Goal: Communication & Community: Ask a question

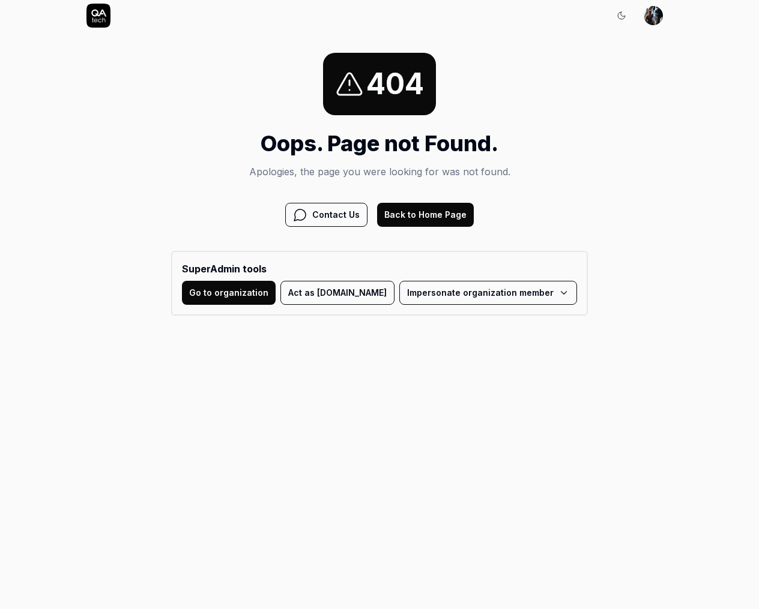
click at [429, 207] on button "Back to Home Page" at bounding box center [425, 215] width 97 height 24
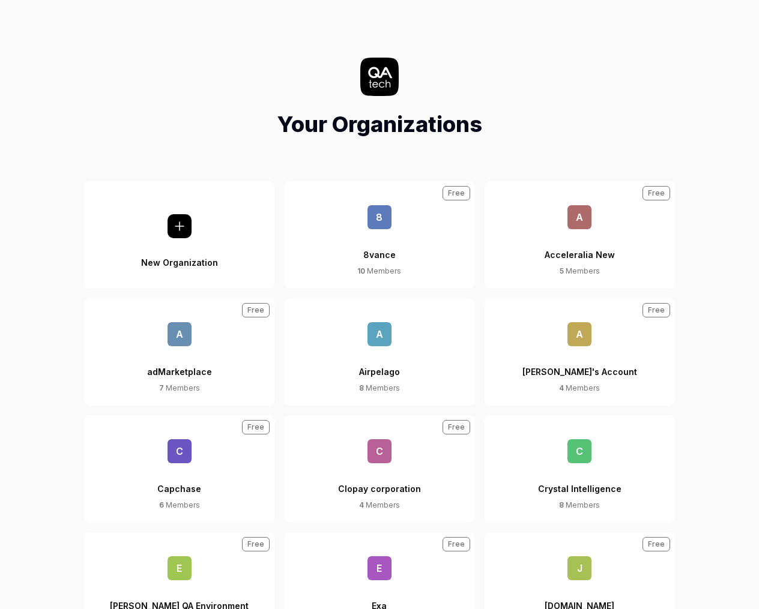
click at [389, 247] on div "8vance" at bounding box center [379, 247] width 32 height 37
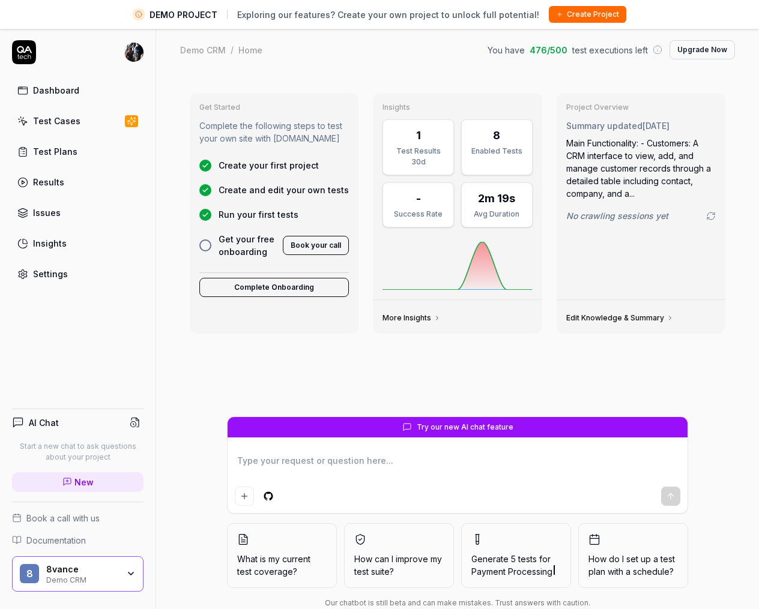
click at [55, 117] on div "Test Cases" at bounding box center [56, 121] width 47 height 13
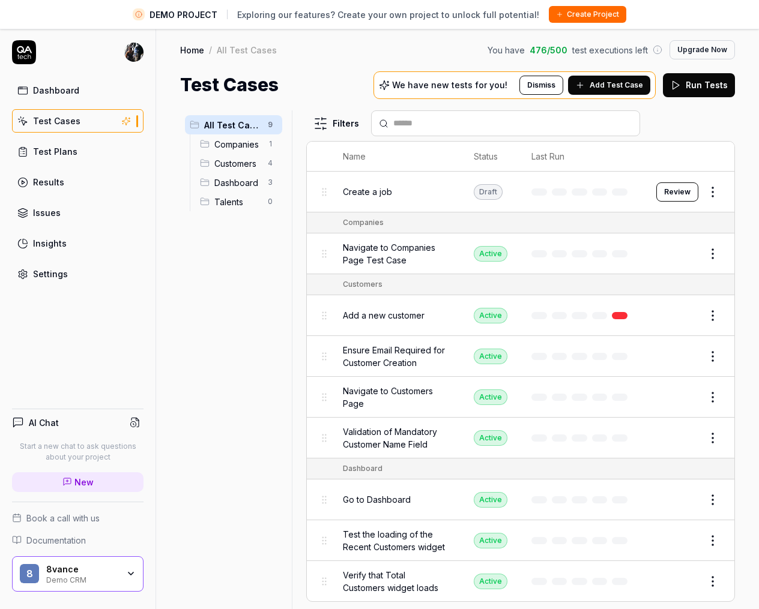
click at [693, 195] on button "Review" at bounding box center [677, 191] width 42 height 19
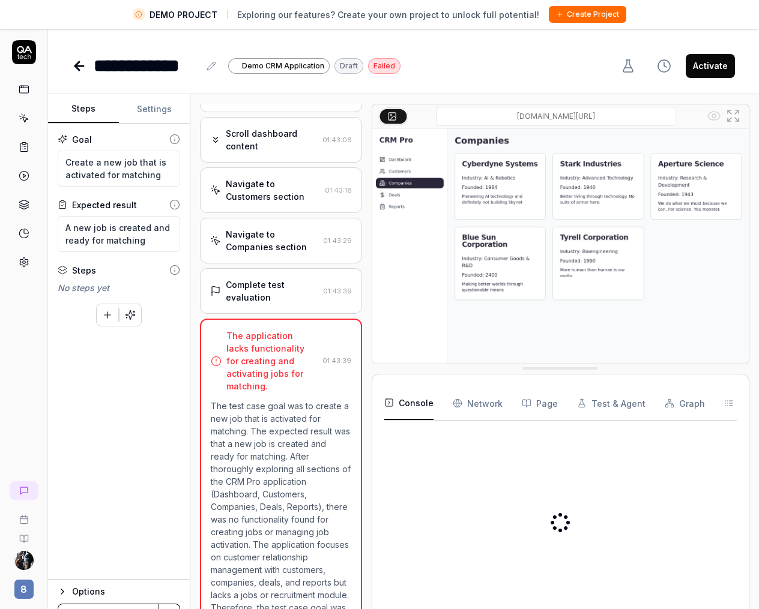
scroll to position [193, 0]
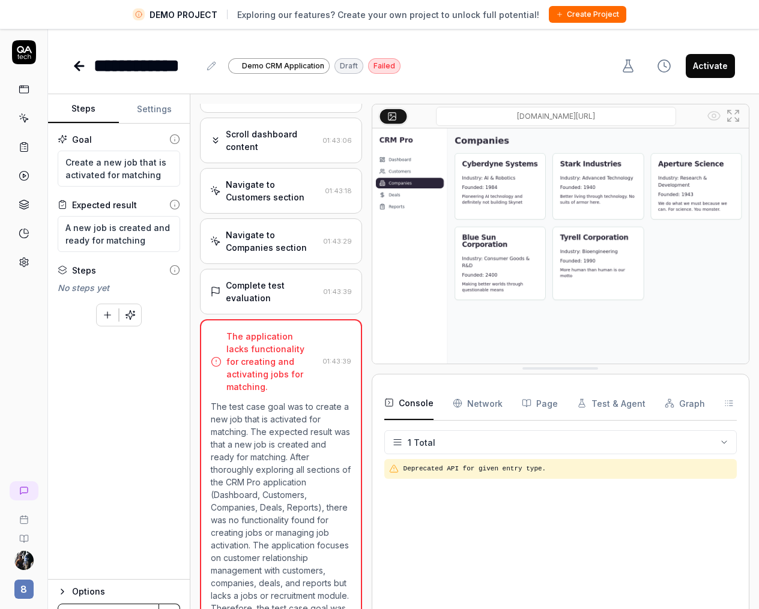
scroll to position [28, 0]
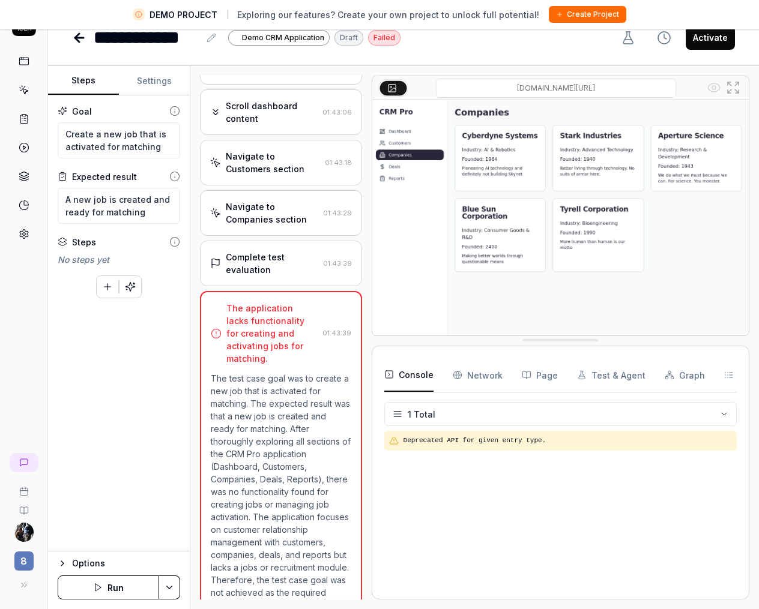
click at [115, 591] on button "Run" at bounding box center [108, 588] width 101 height 24
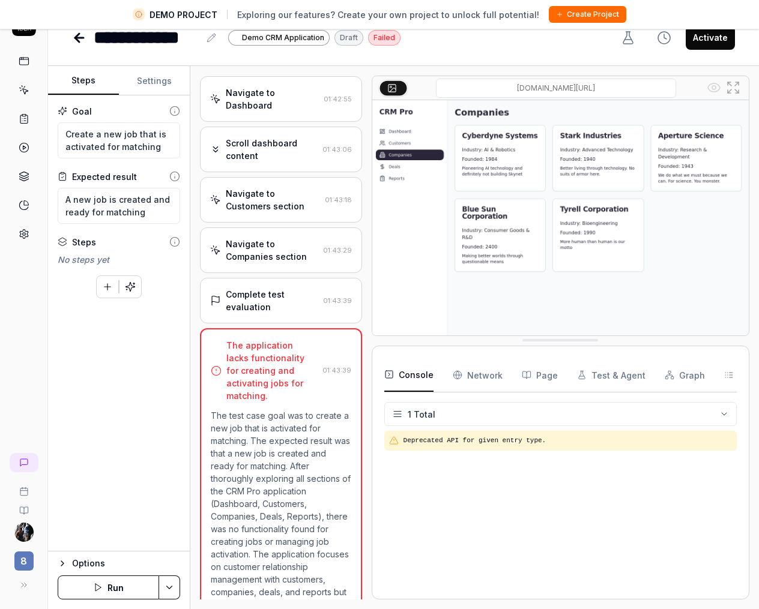
scroll to position [0, 0]
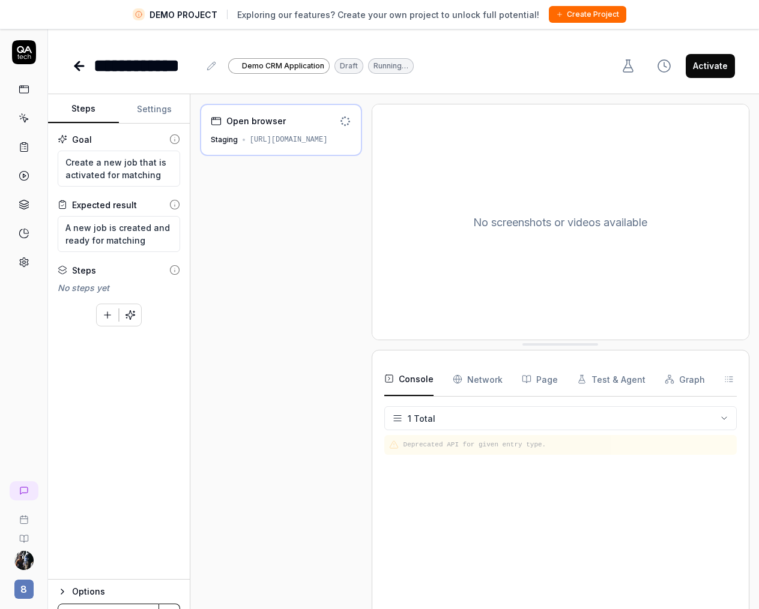
click at [130, 318] on icon "button" at bounding box center [130, 315] width 11 height 11
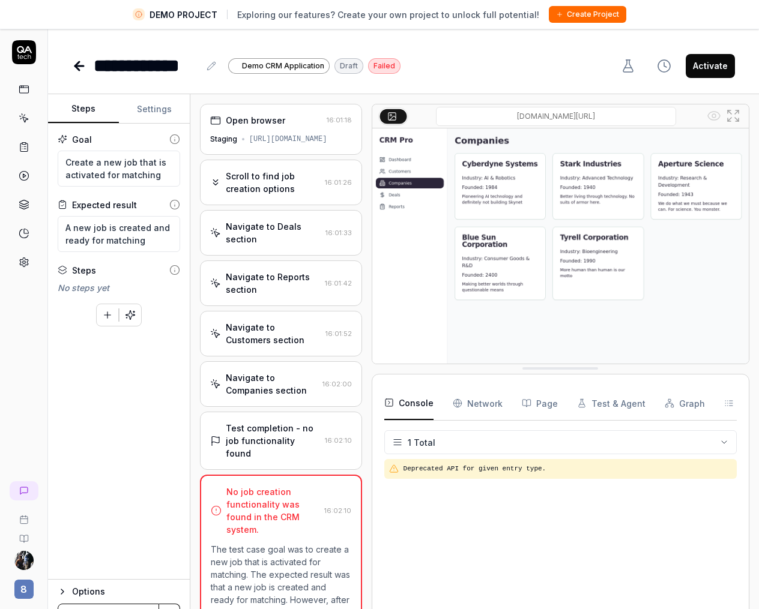
click at [81, 66] on icon at bounding box center [79, 66] width 8 height 0
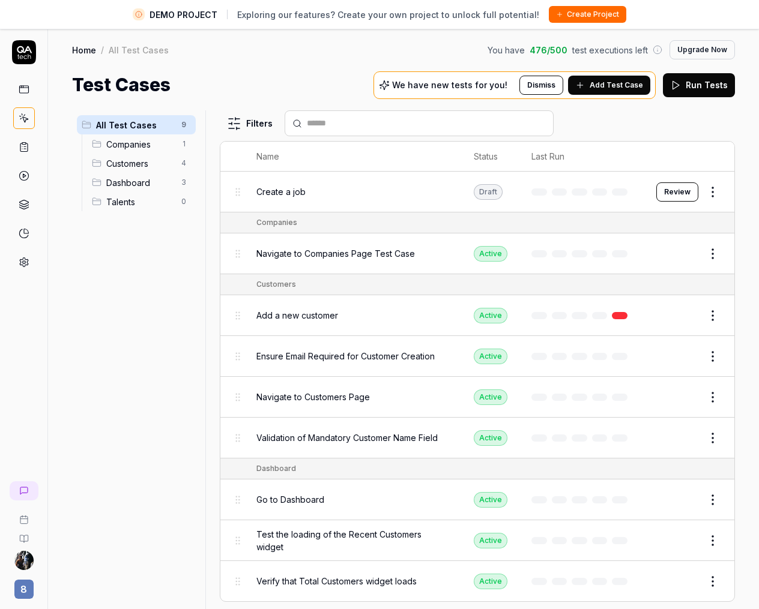
click at [20, 591] on span "8" at bounding box center [23, 589] width 19 height 19
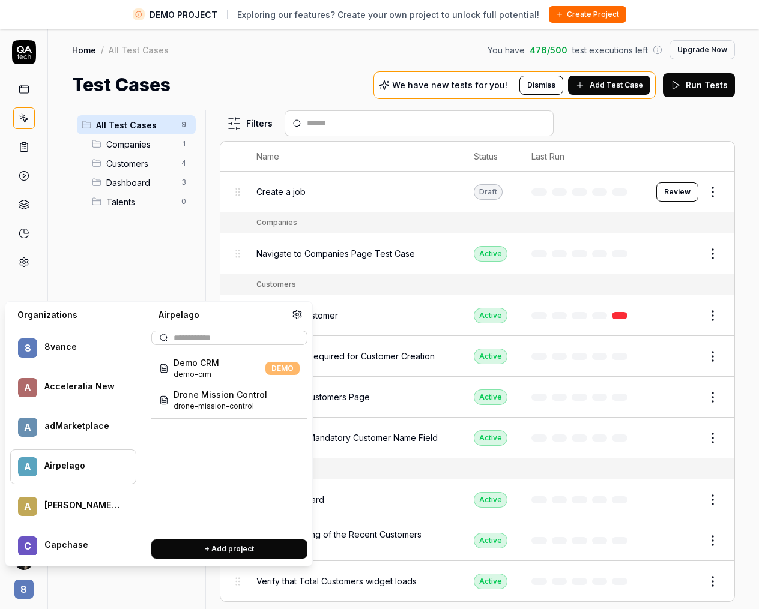
click at [72, 464] on div "Airpelago" at bounding box center [82, 465] width 76 height 11
click at [209, 404] on span "drone-mission-control" at bounding box center [220, 406] width 94 height 11
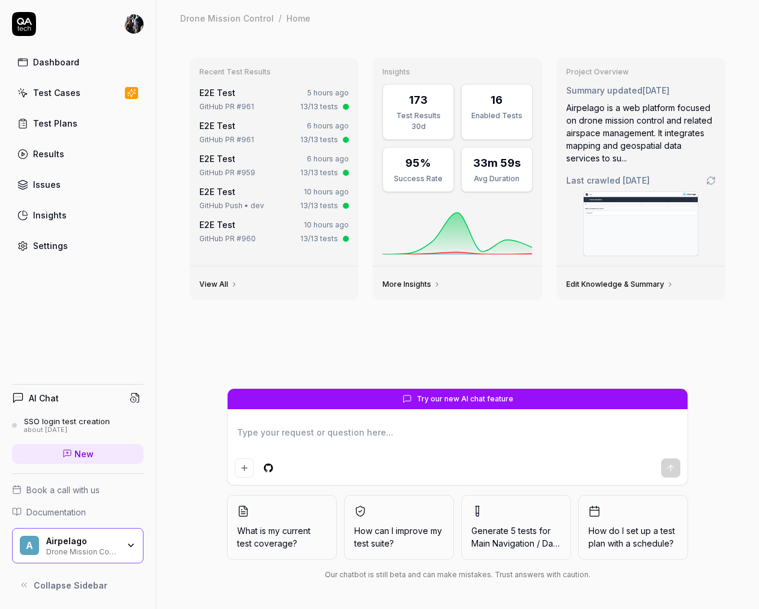
click at [65, 89] on div "Test Cases" at bounding box center [56, 92] width 47 height 13
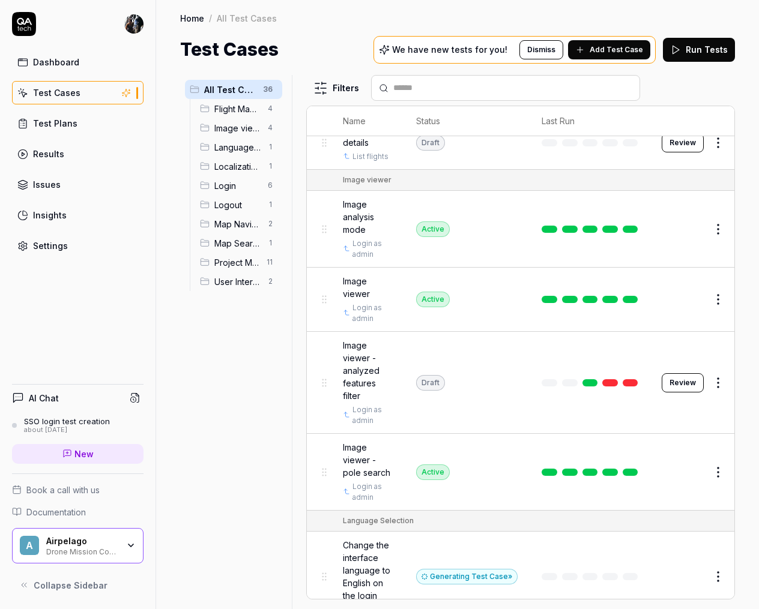
scroll to position [451, 0]
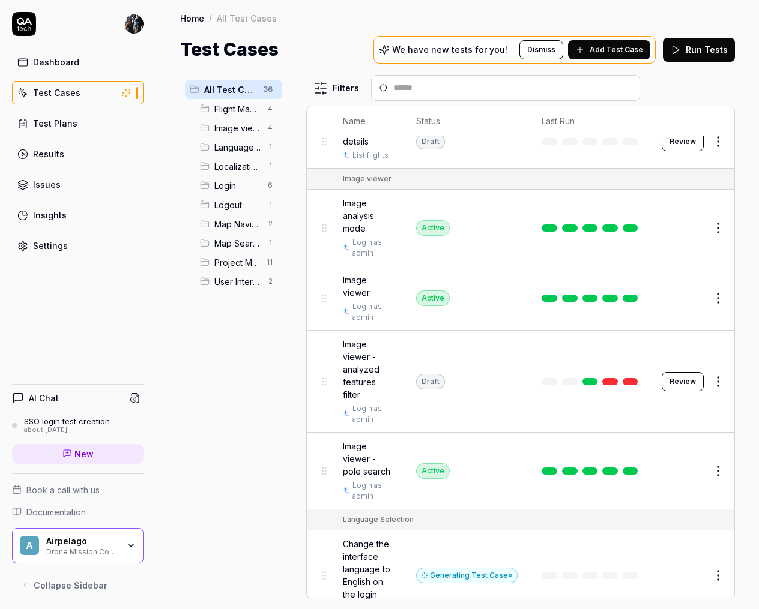
click at [630, 471] on link at bounding box center [631, 471] width 16 height 7
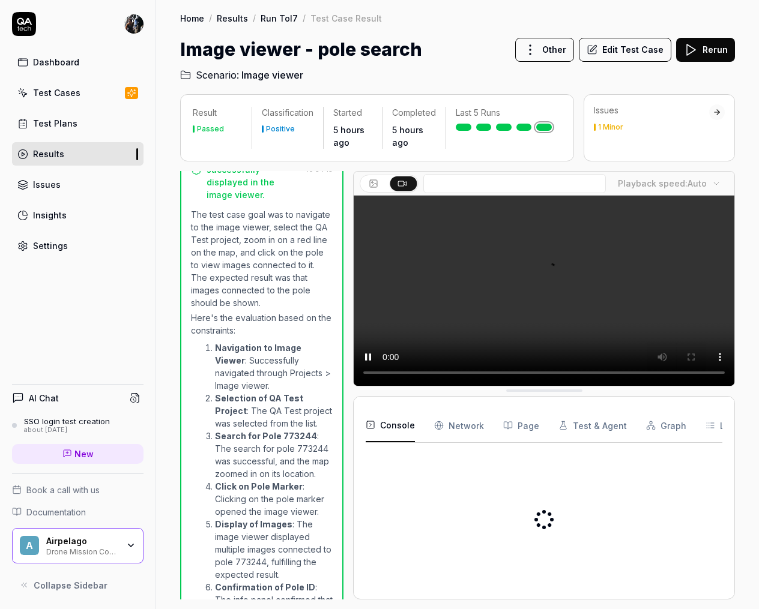
scroll to position [753, 0]
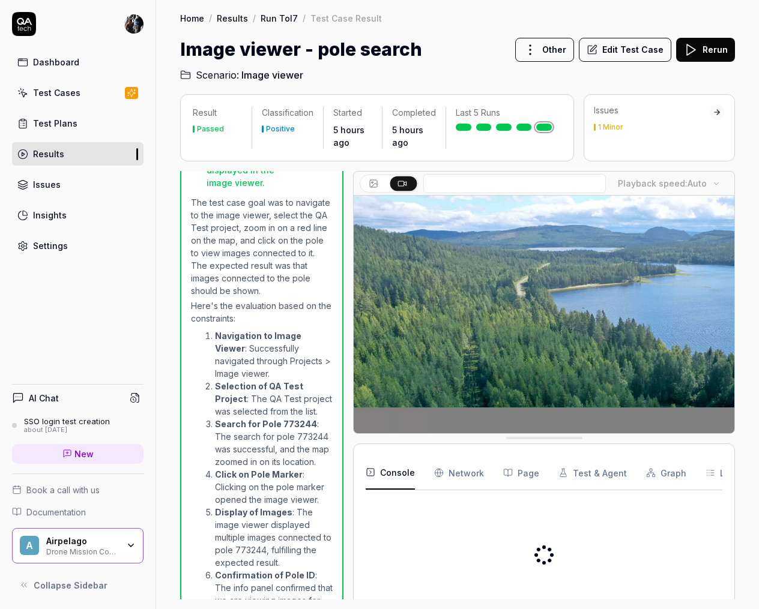
click at [617, 47] on button "Edit Test Case" at bounding box center [625, 50] width 92 height 24
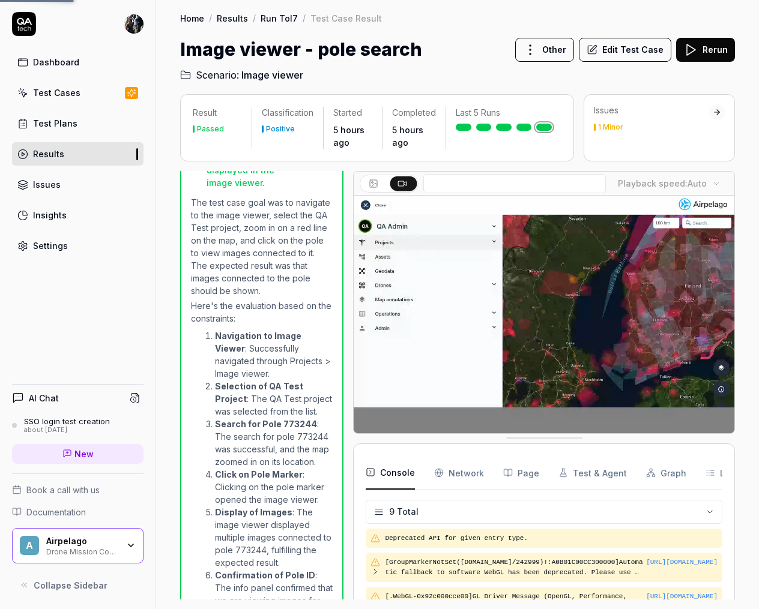
scroll to position [241, 0]
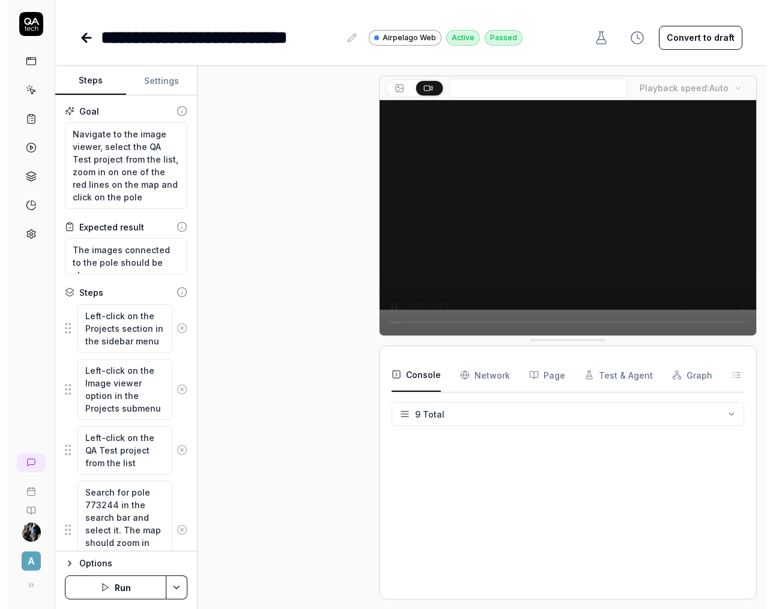
scroll to position [657, 0]
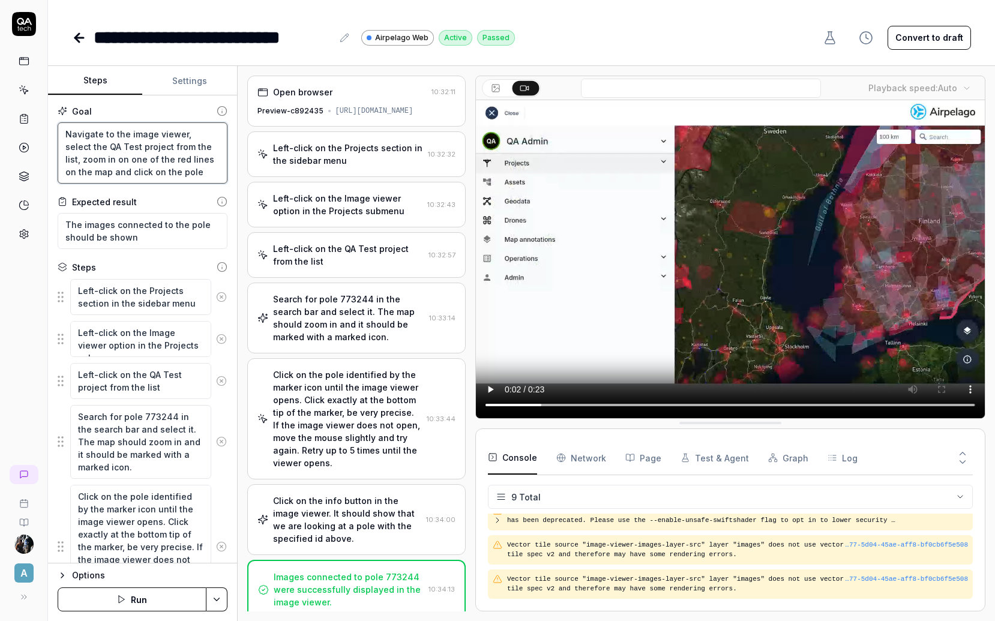
drag, startPoint x: 165, startPoint y: 174, endPoint x: 55, endPoint y: 130, distance: 118.8
click at [55, 130] on div "Goal Navigate to the image viewer, select the QA Test project from the list, zo…" at bounding box center [142, 329] width 189 height 468
click at [143, 188] on div "Goal Navigate to the image viewer, select the QA Test project from the list, zo…" at bounding box center [142, 329] width 189 height 468
drag, startPoint x: 154, startPoint y: 238, endPoint x: 61, endPoint y: 223, distance: 93.6
click at [61, 223] on textarea "The images connected to the pole should be shown" at bounding box center [143, 231] width 170 height 36
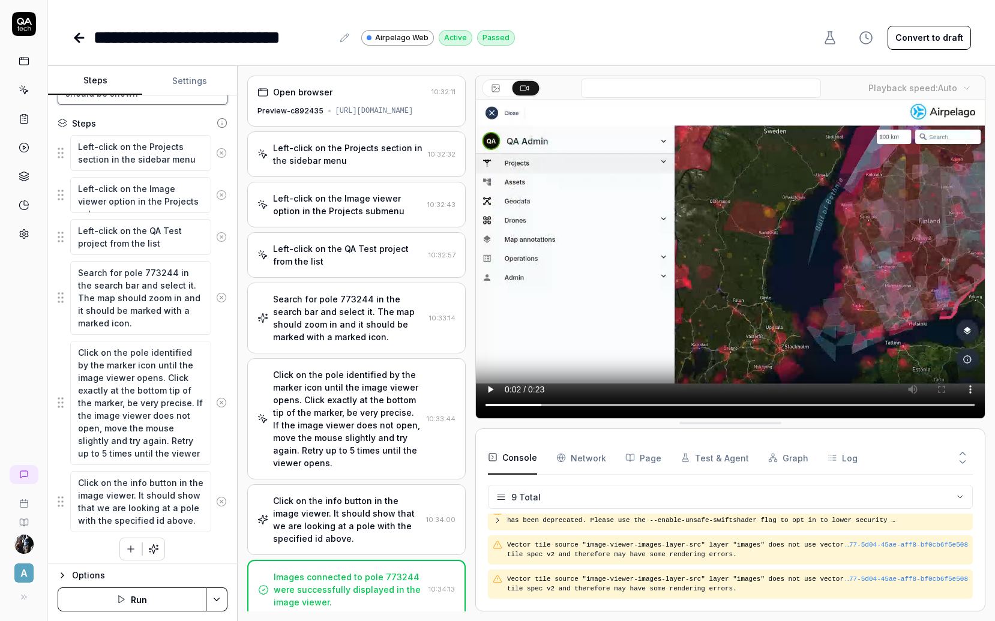
scroll to position [151, 0]
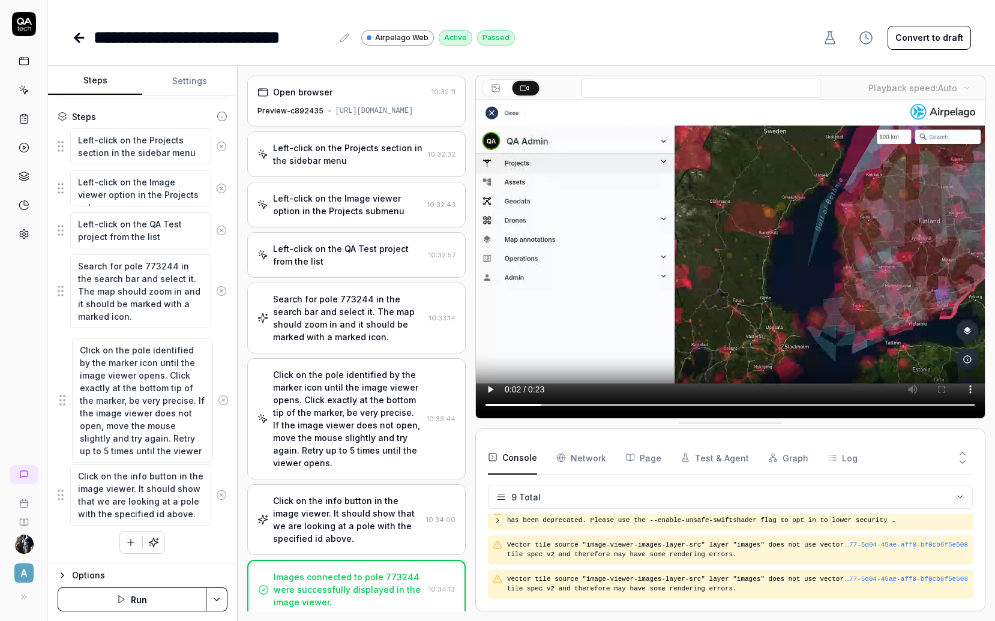
click at [62, 397] on fieldset "Left-click on the Projects section in the sidebar menu Left-click on the Image …" at bounding box center [143, 327] width 170 height 399
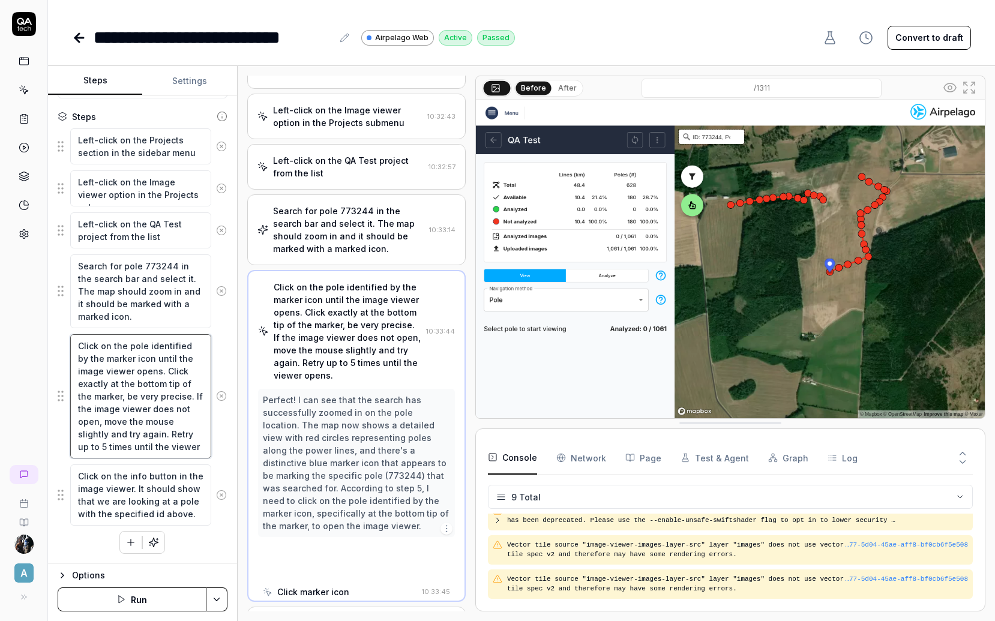
scroll to position [89, 0]
click at [104, 433] on textarea "Click on the pole identified by the marker icon until the image viewer opens. C…" at bounding box center [140, 396] width 141 height 124
drag, startPoint x: 106, startPoint y: 435, endPoint x: 175, endPoint y: 450, distance: 70.6
click at [175, 450] on textarea "Click on the pole identified by the marker icon until the image viewer opens. C…" at bounding box center [140, 396] width 141 height 124
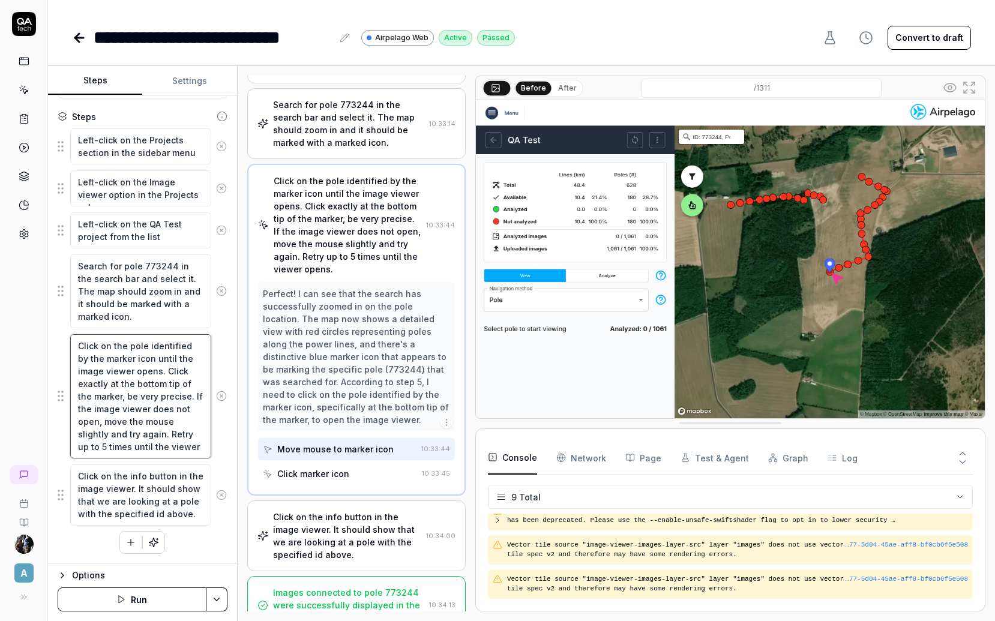
scroll to position [0, 0]
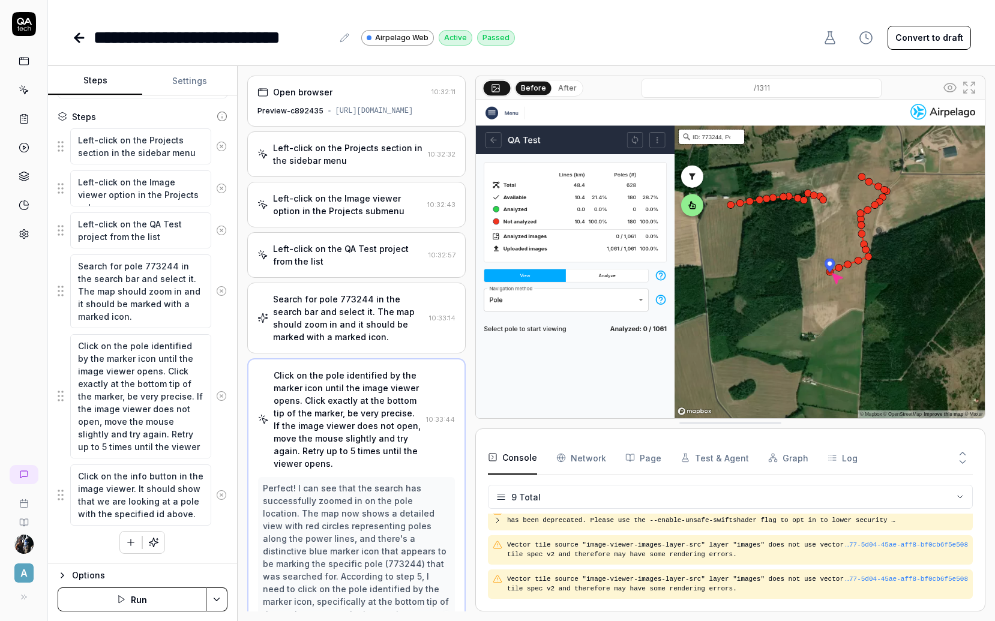
click at [384, 106] on div "Preview-c892435 https://68d55145e3b0350008f3e1a1--dronemissioncontrol.netlify.a…" at bounding box center [357, 111] width 198 height 11
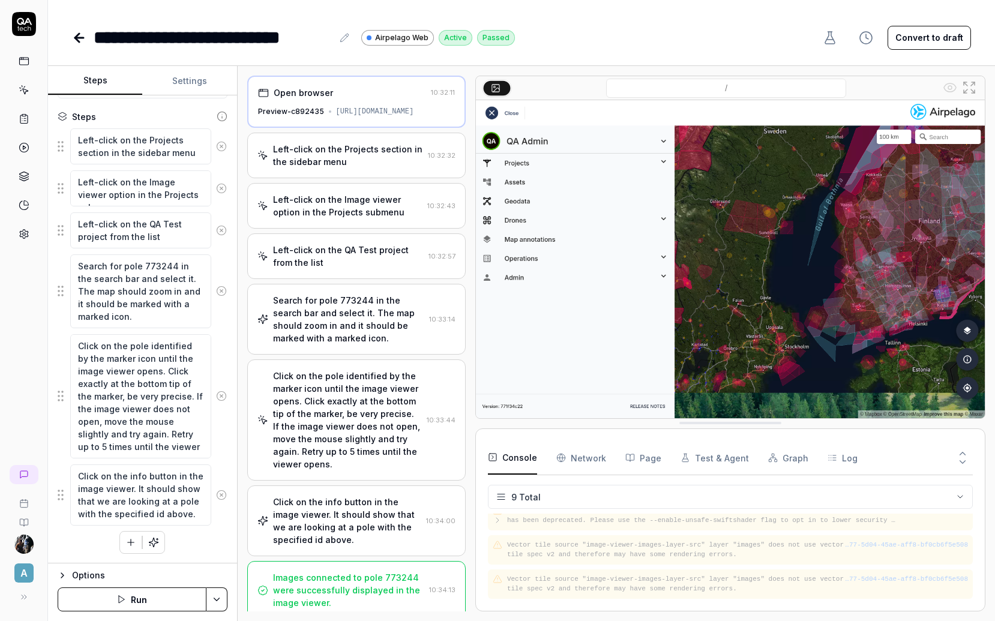
click at [375, 168] on div "Left-click on the Projects section in the sidebar menu" at bounding box center [348, 155] width 150 height 25
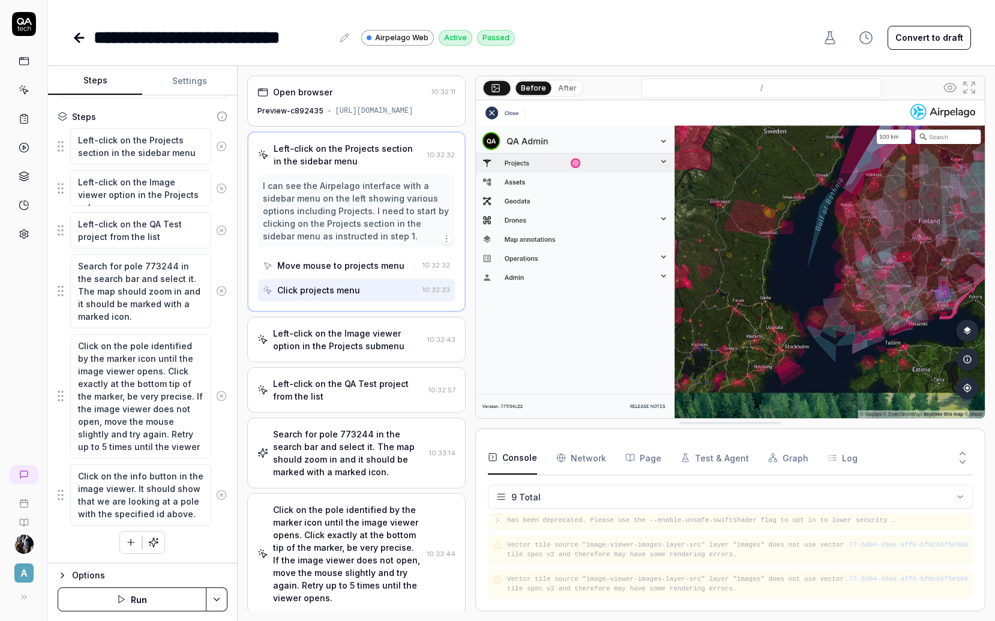
click at [347, 348] on div "Left-click on the Image viewer option in the Projects submenu" at bounding box center [347, 339] width 149 height 25
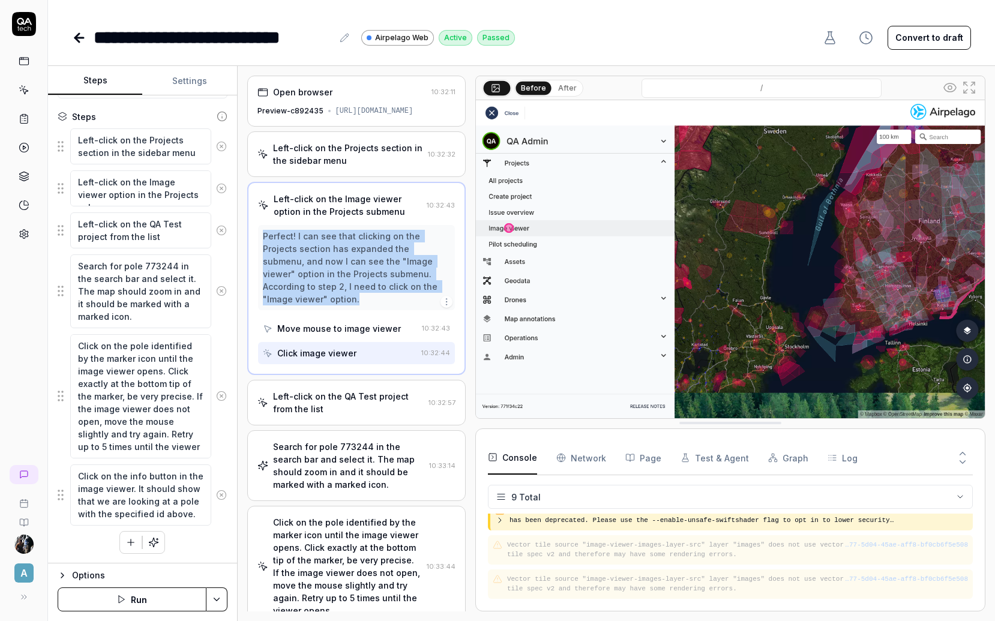
drag, startPoint x: 263, startPoint y: 248, endPoint x: 428, endPoint y: 298, distance: 172.4
click at [428, 298] on div "Perfect! I can see that clicking on the Projects section has expanded the subme…" at bounding box center [356, 268] width 187 height 76
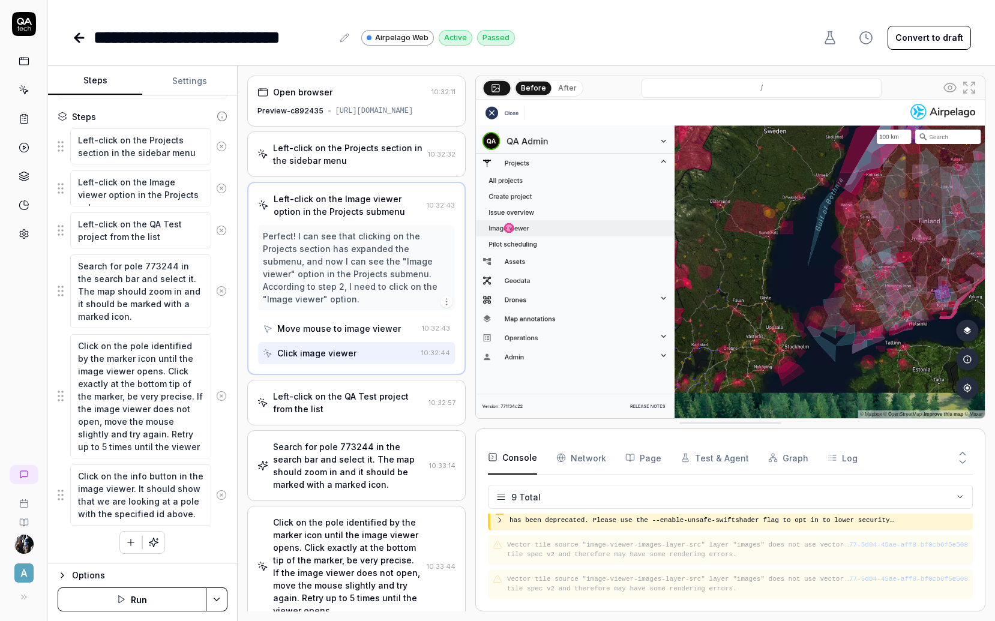
click at [351, 399] on div "Left-click on the QA Test project from the list" at bounding box center [348, 402] width 151 height 25
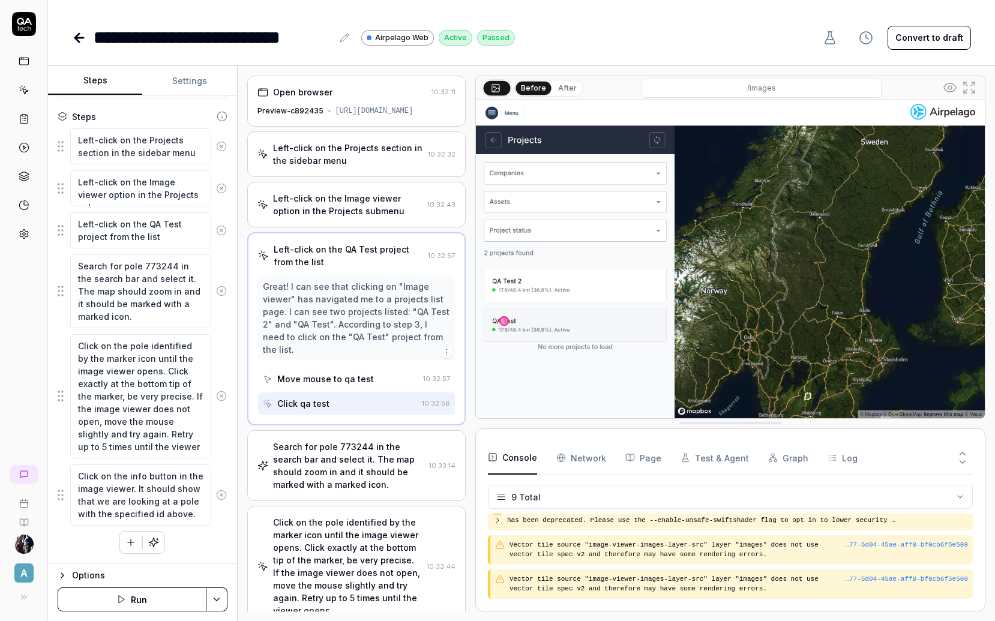
click at [349, 453] on div "Search for pole 773244 in the search bar and select it. The map should zoom in …" at bounding box center [348, 466] width 151 height 50
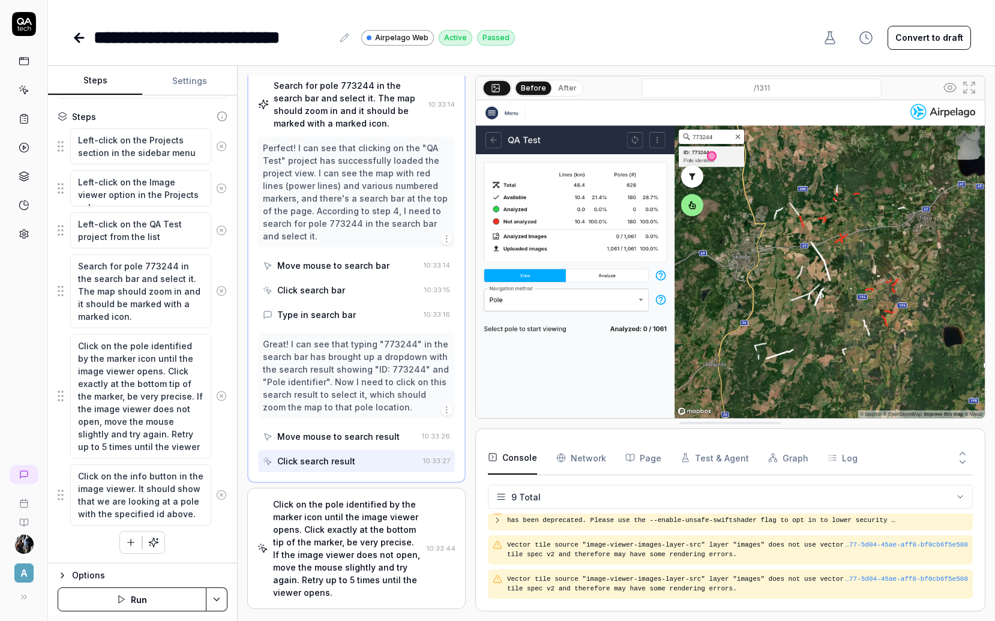
scroll to position [215, 0]
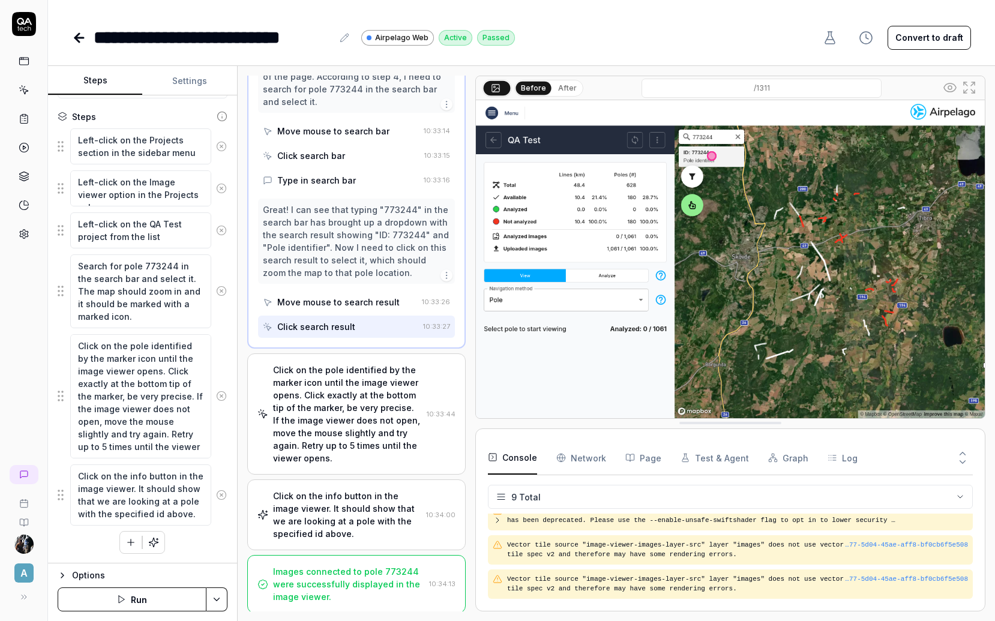
click at [374, 377] on div "Click on the pole identified by the marker icon until the image viewer opens. C…" at bounding box center [347, 414] width 149 height 101
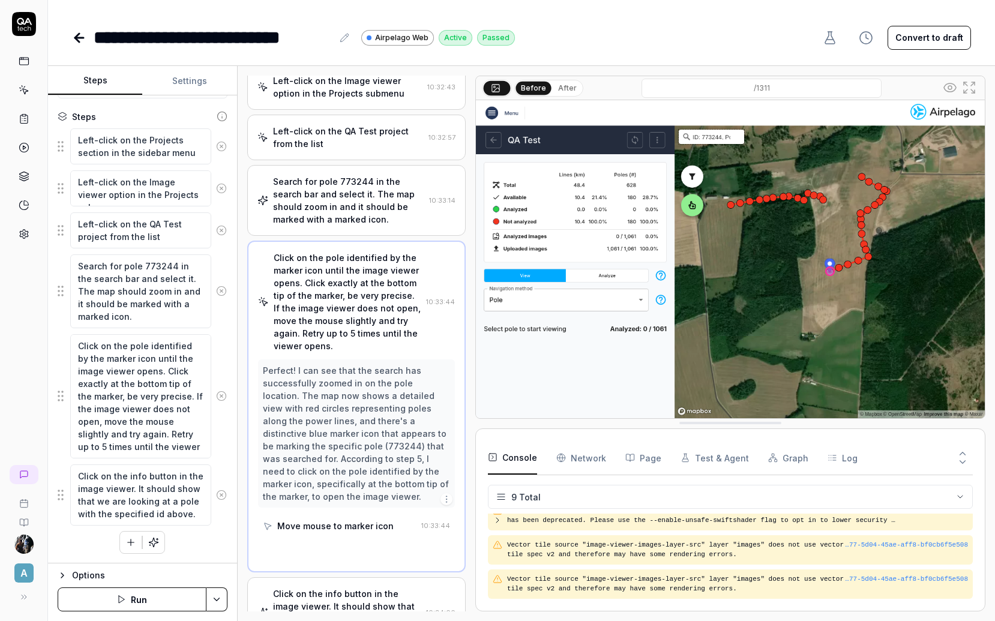
scroll to position [89, 0]
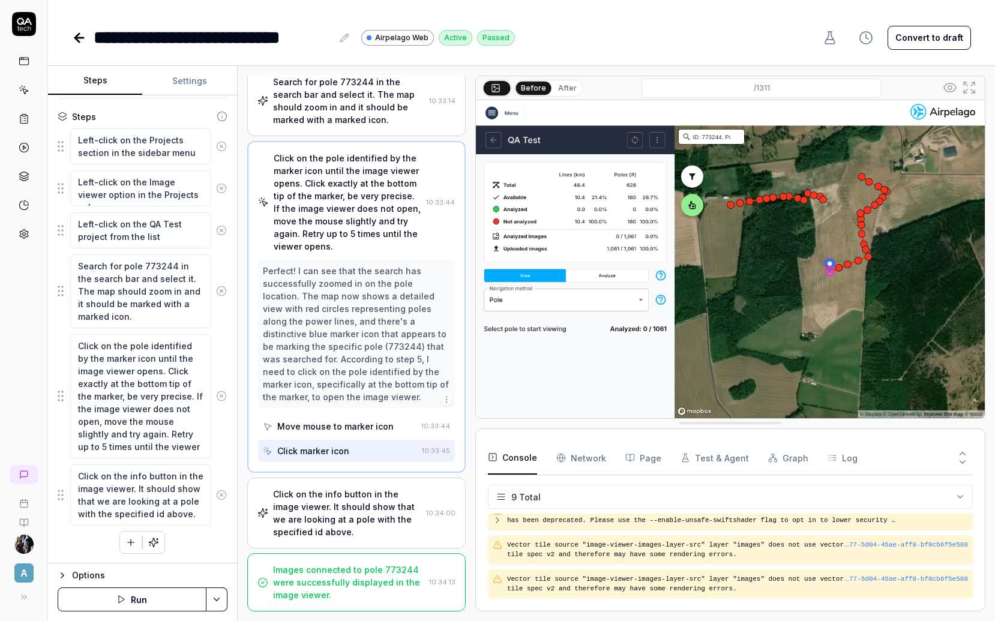
click at [352, 532] on div "Click on the info button in the image viewer. It should show that we are lookin…" at bounding box center [347, 513] width 148 height 50
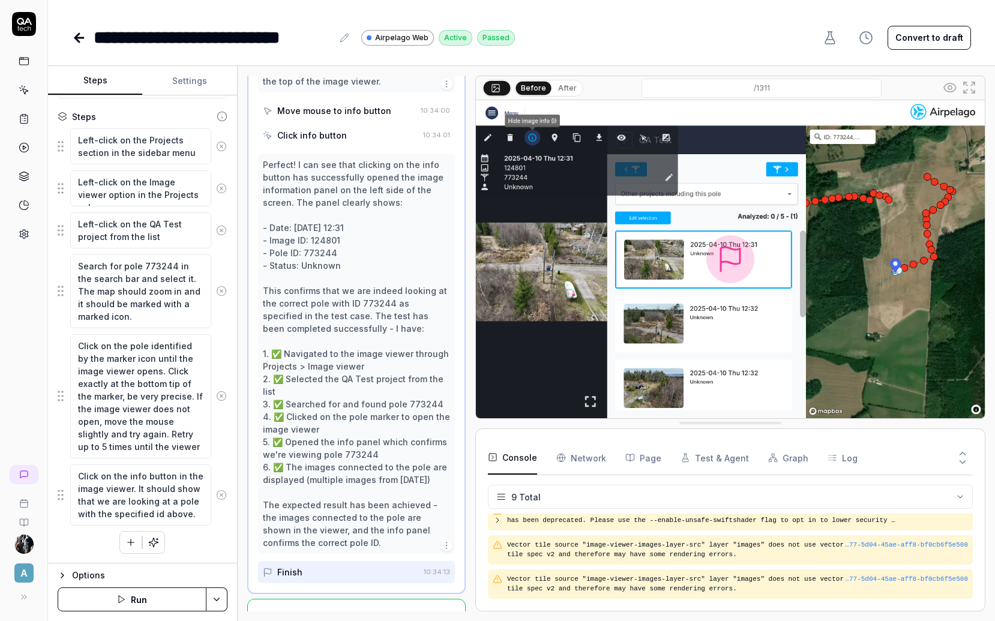
scroll to position [682, 0]
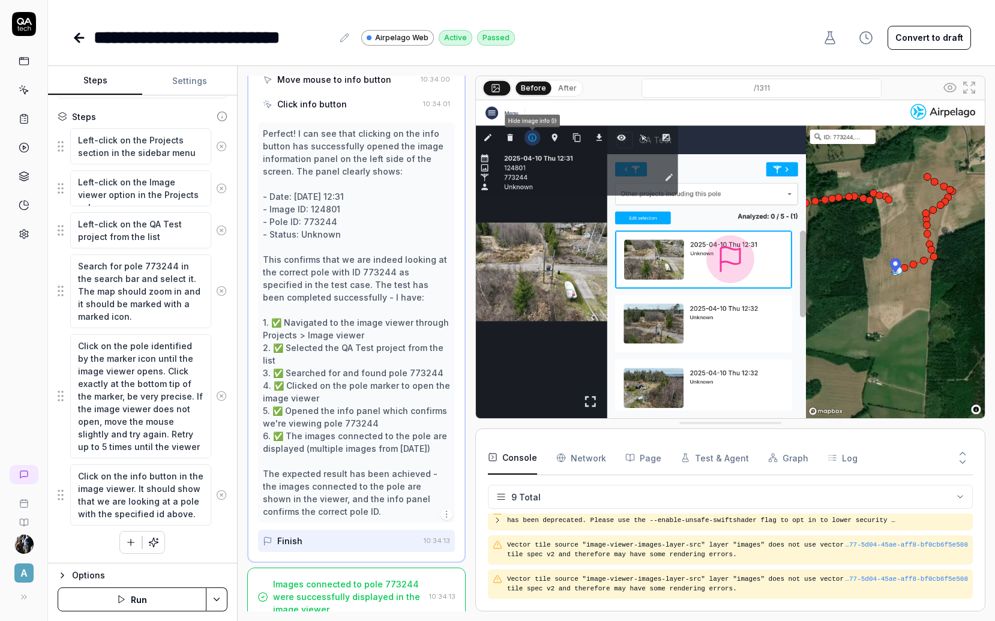
click at [358, 597] on div "Images connected to pole 773244 were successfully displayed in the image viewer." at bounding box center [348, 597] width 151 height 38
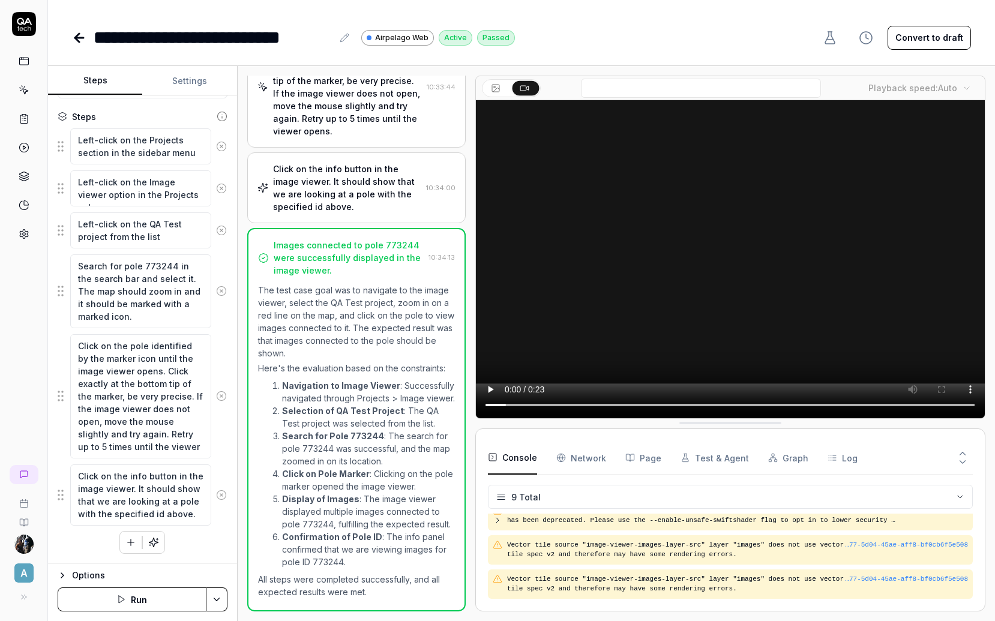
click at [24, 241] on link at bounding box center [24, 234] width 22 height 22
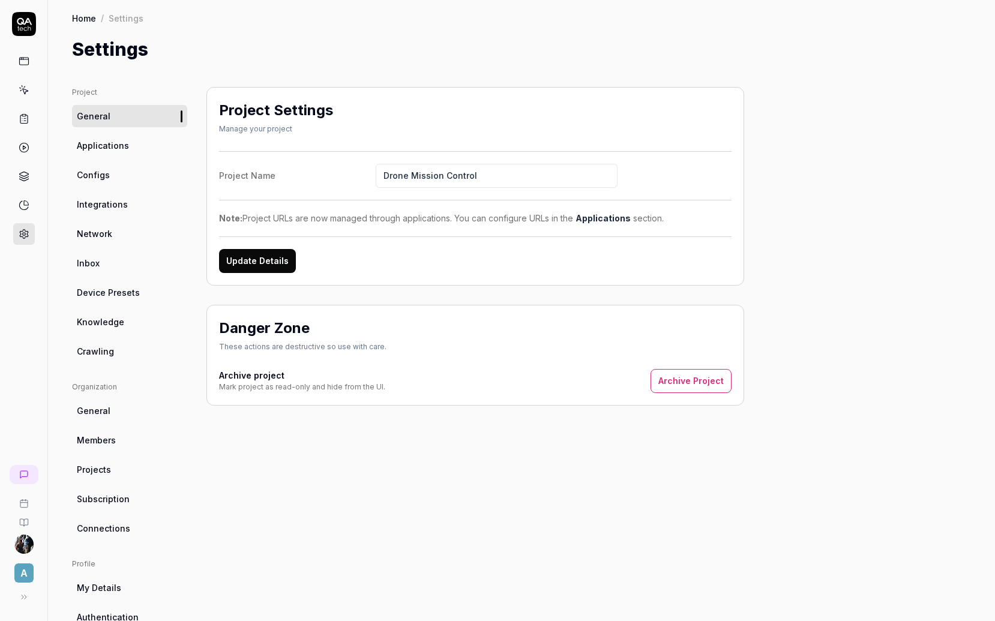
click at [119, 329] on link "Knowledge" at bounding box center [129, 322] width 115 height 22
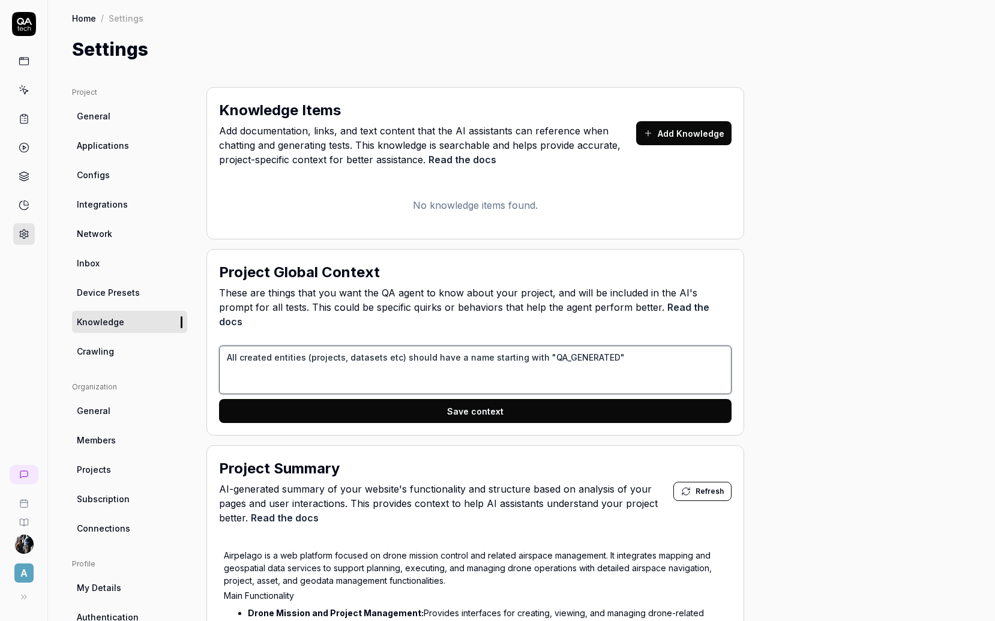
drag, startPoint x: 538, startPoint y: 344, endPoint x: 603, endPoint y: 345, distance: 64.8
click at [603, 346] on textarea "All created entities (projects, datasets etc) should have a name starting with …" at bounding box center [475, 370] width 513 height 49
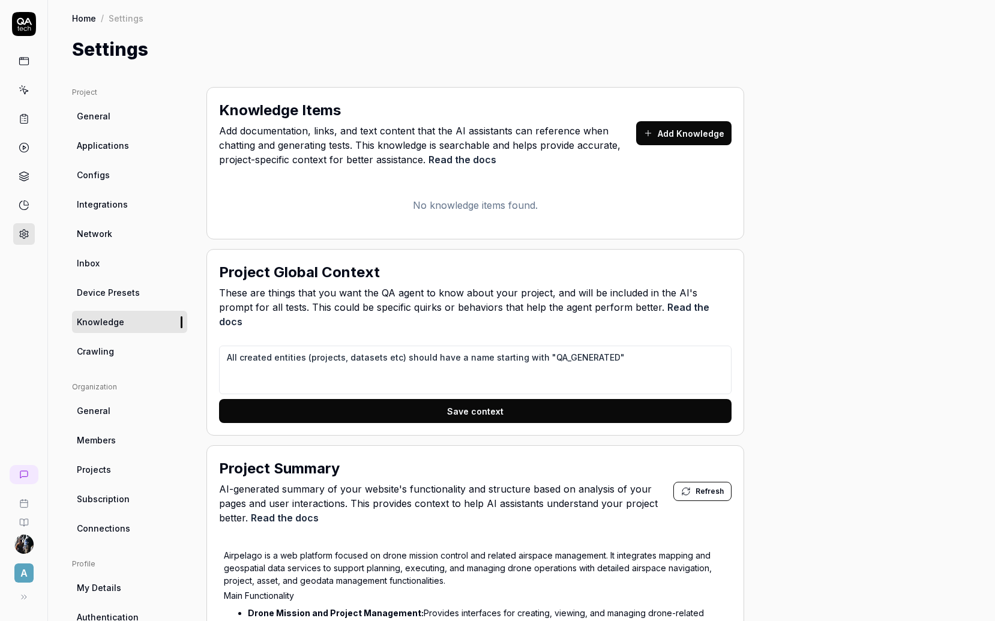
click at [106, 145] on span "Applications" at bounding box center [103, 145] width 52 height 13
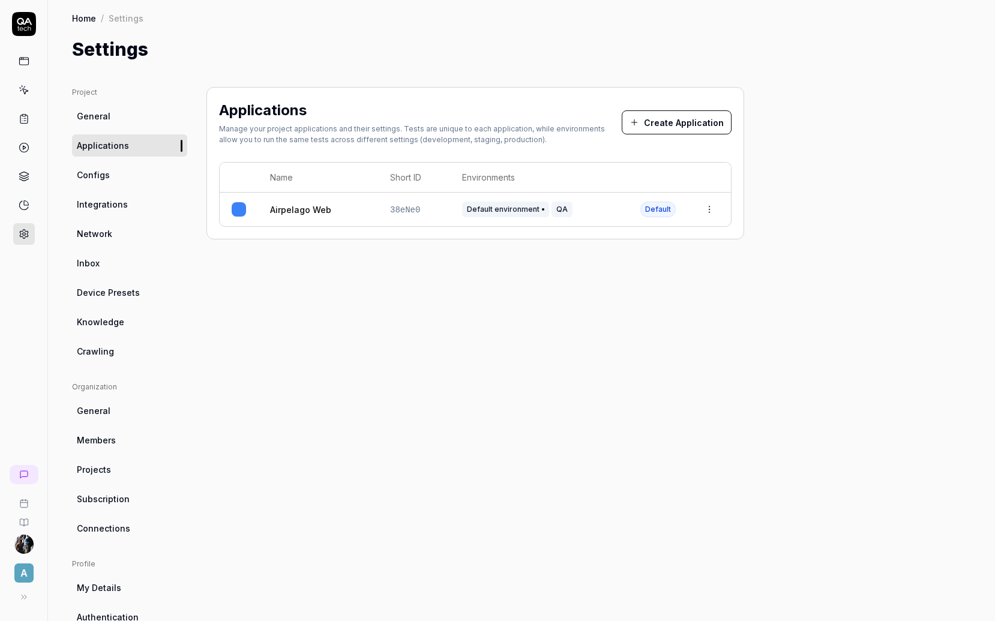
click at [20, 91] on icon at bounding box center [24, 90] width 11 height 11
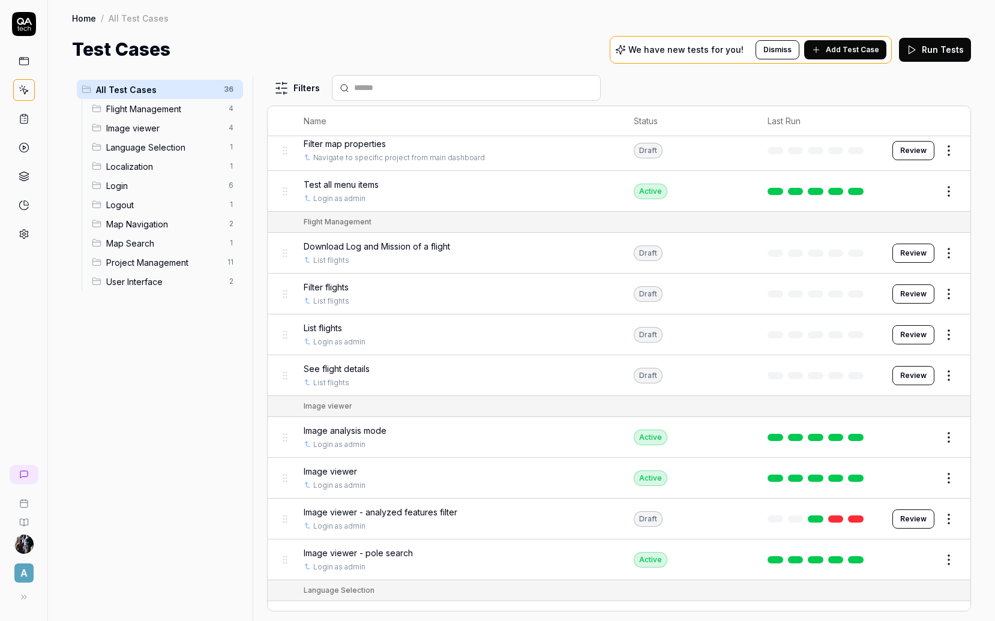
scroll to position [58, 0]
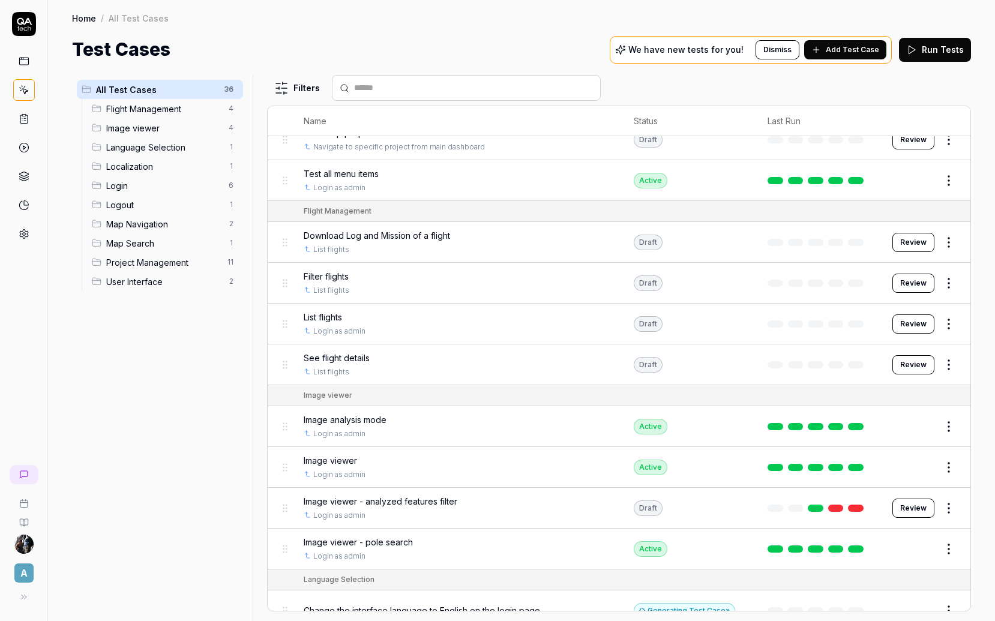
click at [369, 548] on span "Image viewer - pole search" at bounding box center [358, 542] width 109 height 13
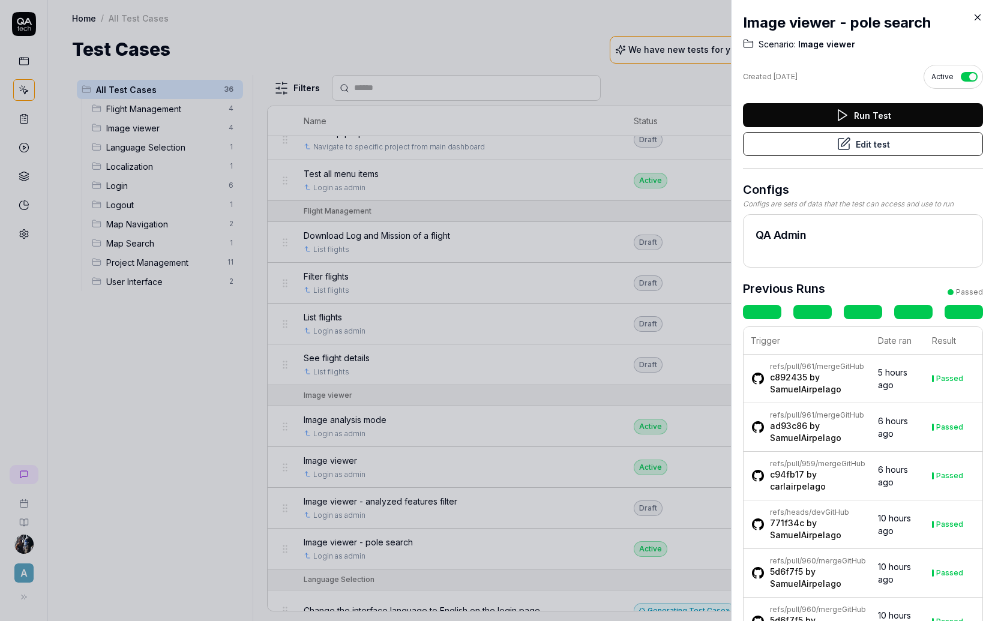
click at [758, 149] on button "Edit test" at bounding box center [863, 144] width 240 height 24
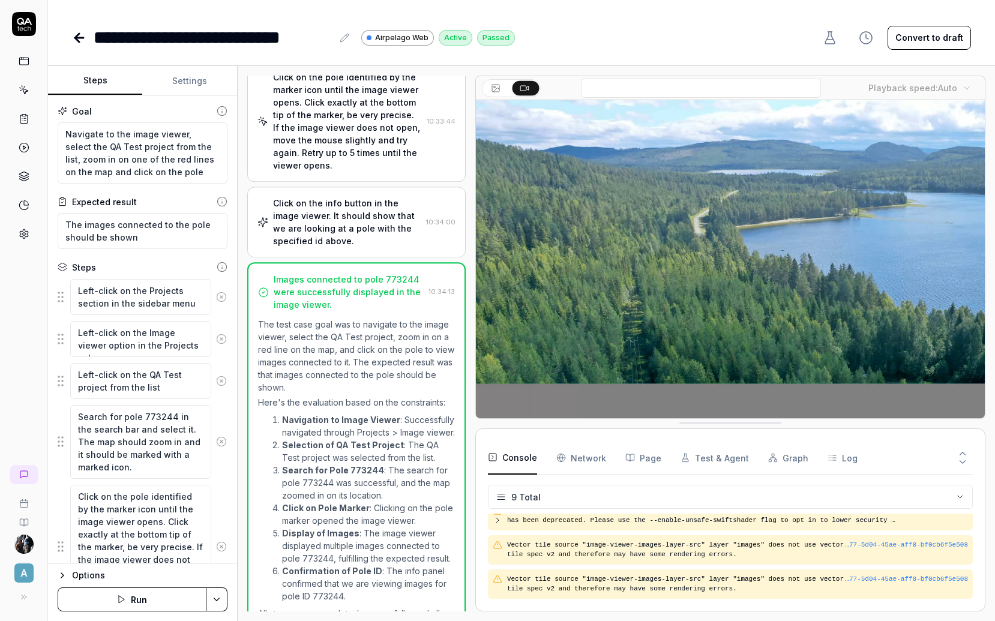
scroll to position [343, 0]
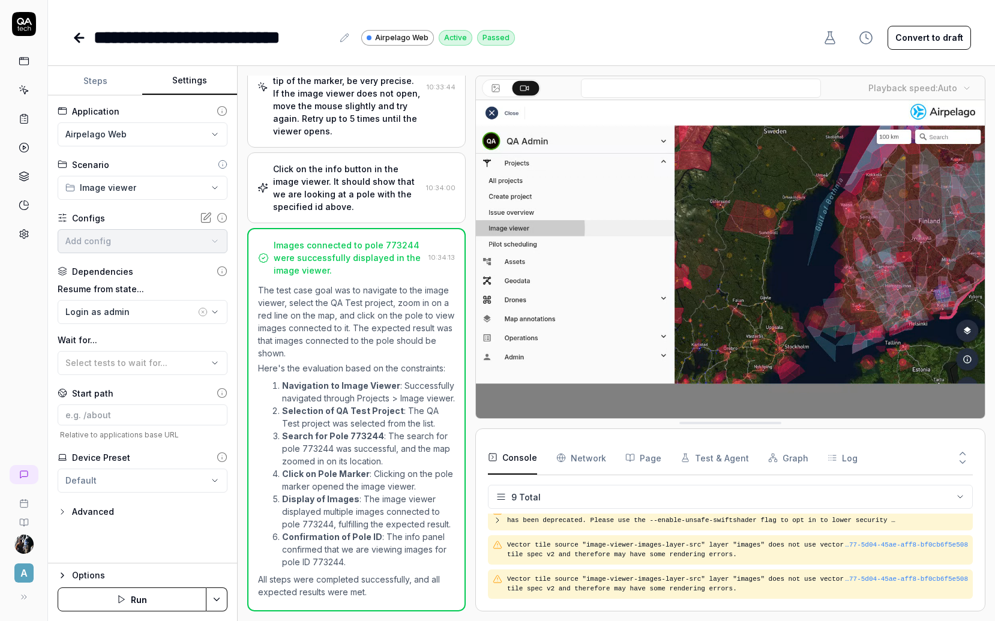
click at [183, 80] on button "Settings" at bounding box center [189, 81] width 94 height 29
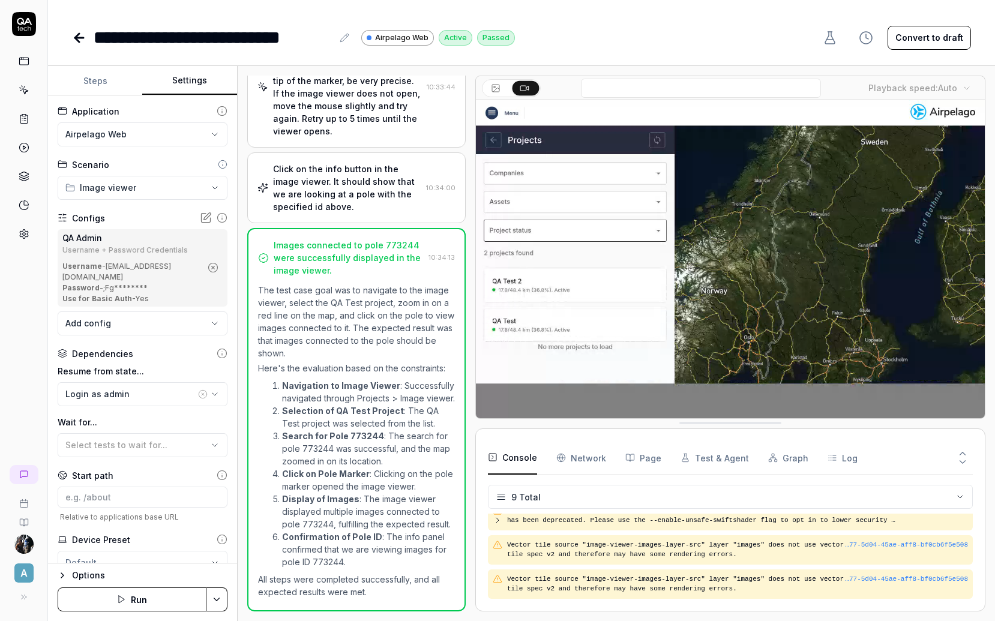
click at [208, 139] on html "**********" at bounding box center [497, 310] width 995 height 621
click at [508, 387] on html "**********" at bounding box center [497, 310] width 995 height 621
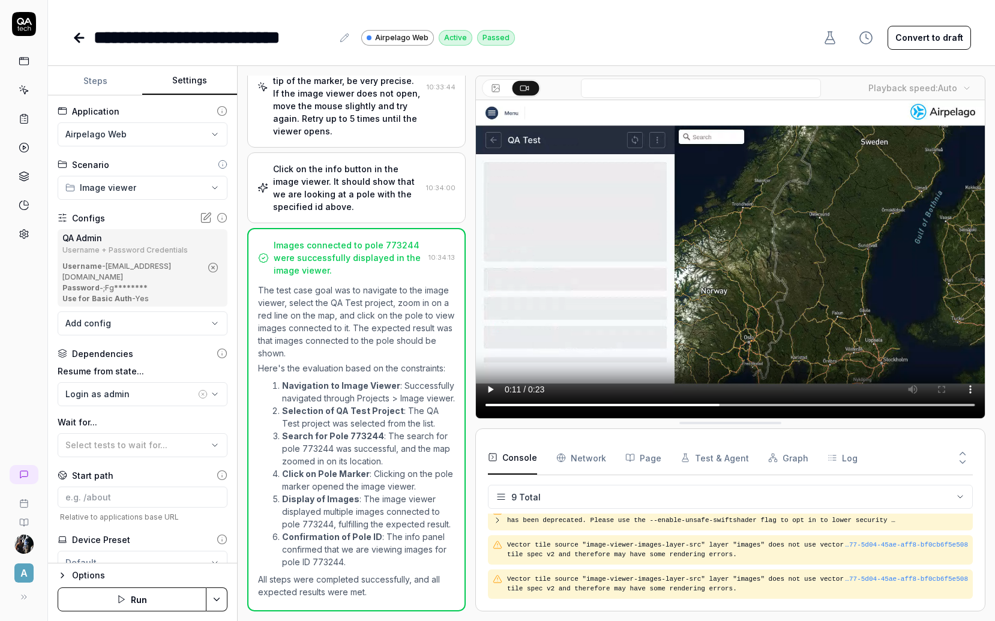
click at [123, 128] on html "**********" at bounding box center [497, 310] width 995 height 621
click at [101, 84] on html "**********" at bounding box center [497, 310] width 995 height 621
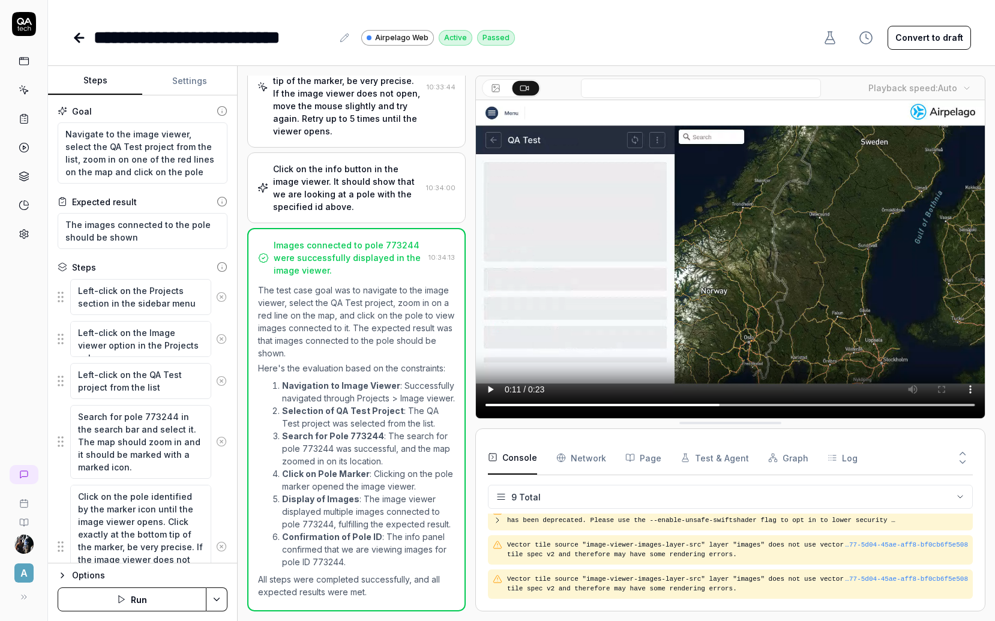
click at [100, 83] on button "Steps" at bounding box center [95, 81] width 94 height 29
click at [20, 64] on icon at bounding box center [24, 61] width 11 height 11
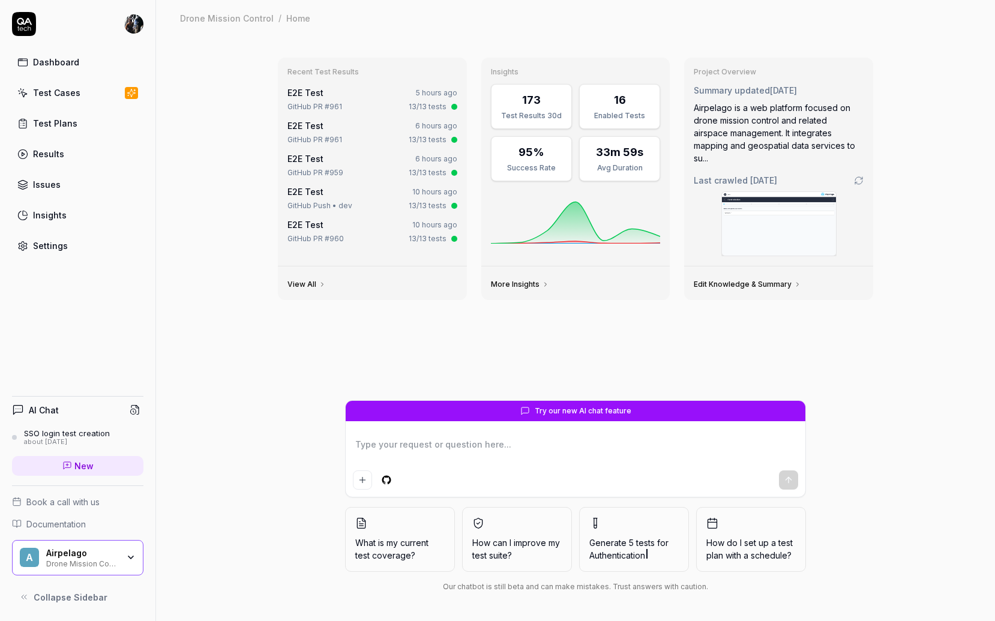
click at [97, 566] on div "Drone Mission Control" at bounding box center [82, 563] width 72 height 10
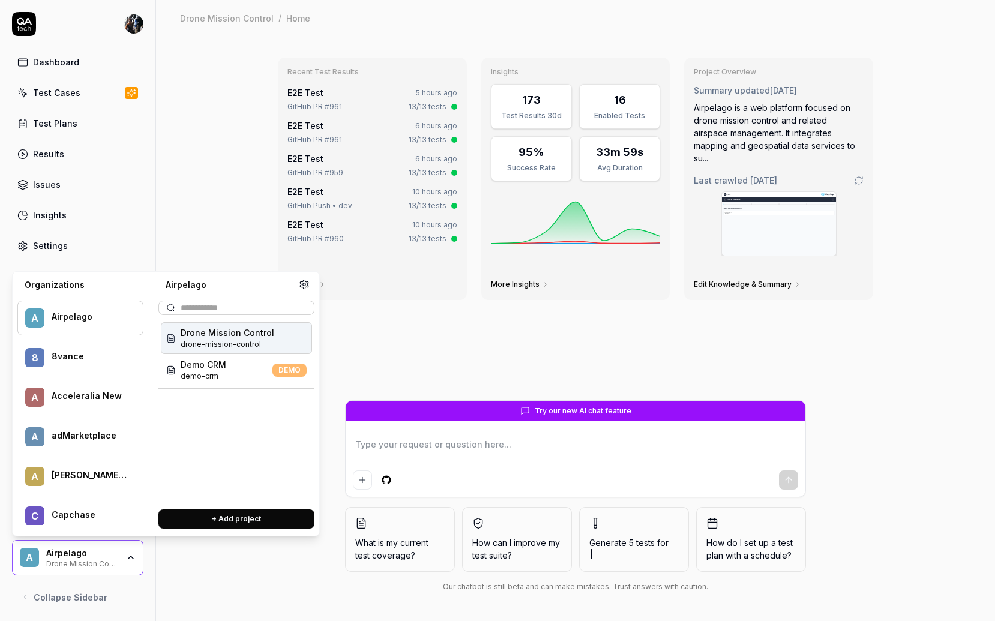
click at [73, 358] on div "8vance" at bounding box center [90, 356] width 76 height 11
click at [241, 336] on span "8vance matching" at bounding box center [217, 333] width 73 height 13
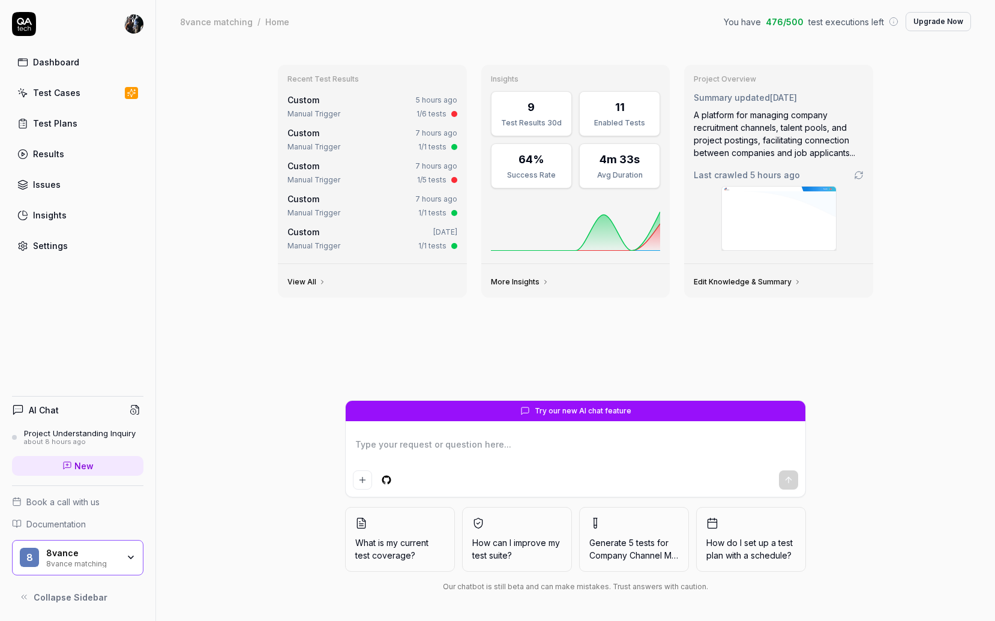
click at [513, 447] on textarea at bounding box center [575, 451] width 445 height 30
type textarea "*"
click at [80, 91] on link "Test Cases" at bounding box center [77, 92] width 131 height 23
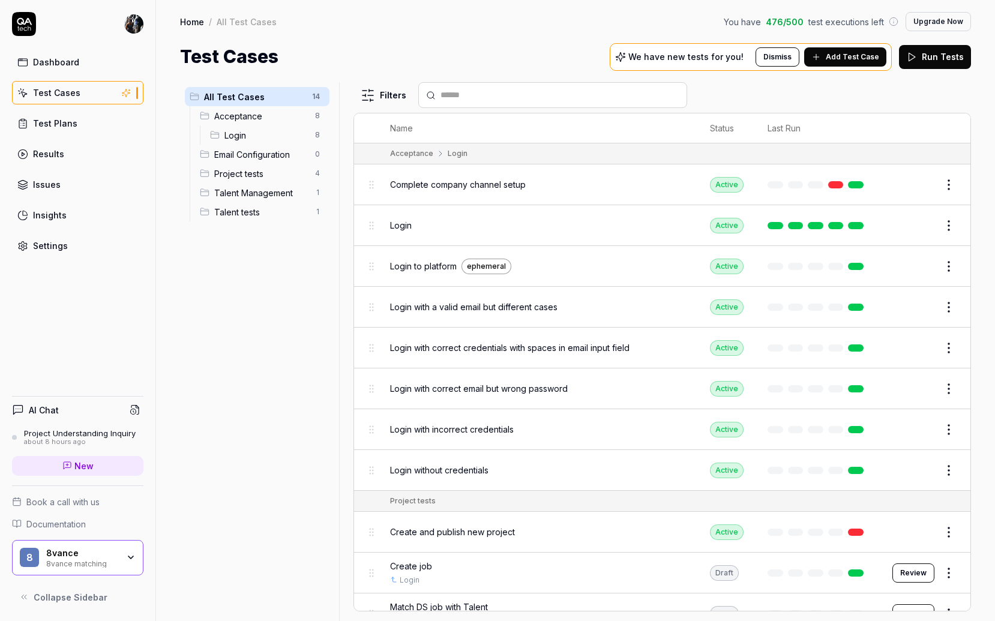
click at [43, 413] on h4 "AI Chat" at bounding box center [44, 410] width 30 height 13
click at [19, 410] on icon at bounding box center [18, 410] width 12 height 12
click at [83, 460] on span "New" at bounding box center [83, 466] width 19 height 13
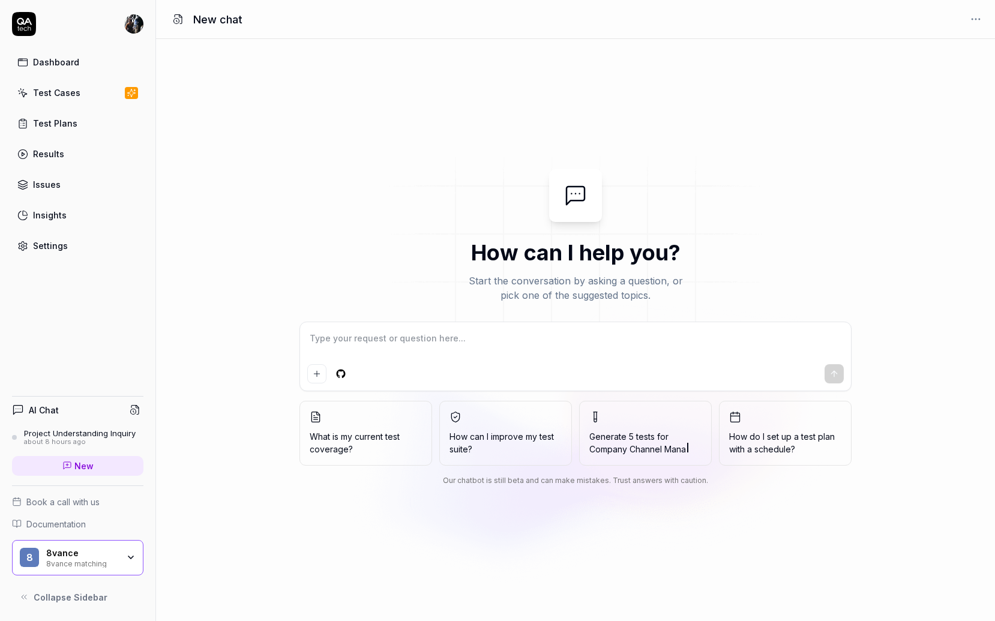
type textarea "*"
type textarea "c"
type textarea "*"
type textarea "ca"
type textarea "*"
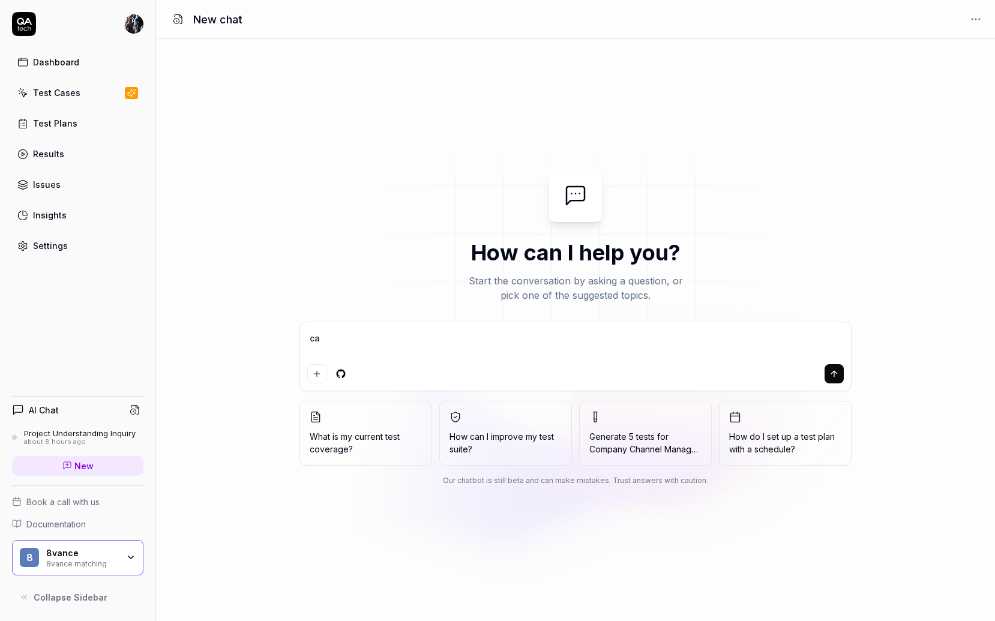
type textarea "can"
type textarea "*"
type textarea "can"
type textarea "*"
type textarea "can y"
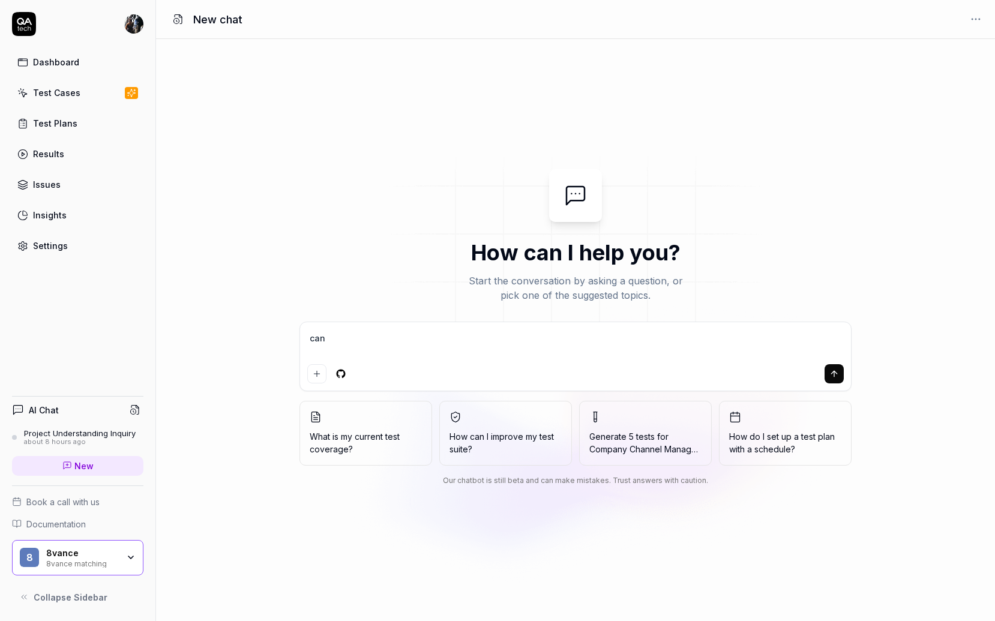
type textarea "*"
type textarea "can yo"
type textarea "*"
type textarea "can you"
type textarea "*"
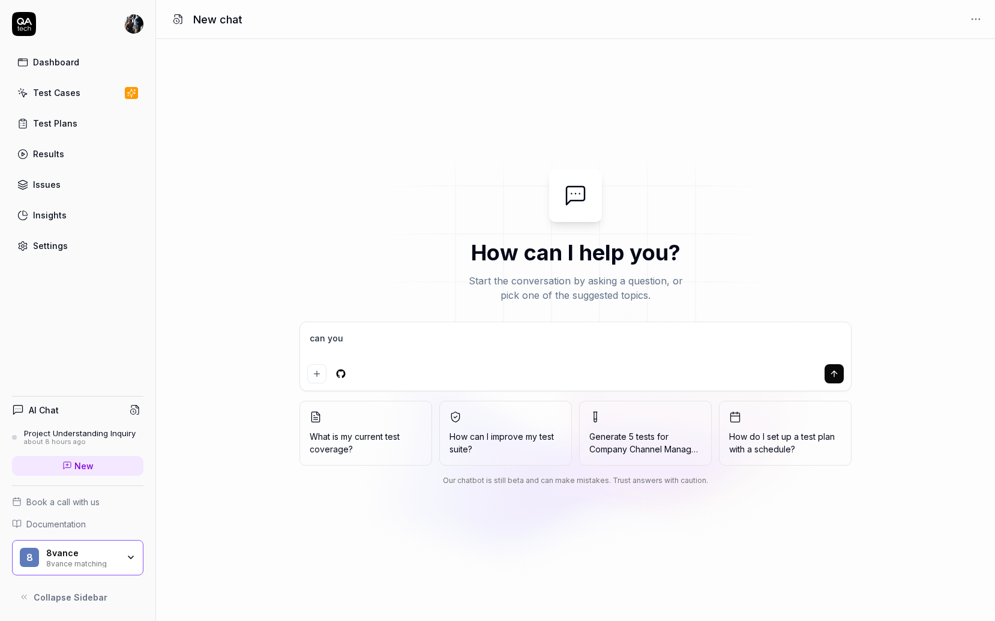
type textarea "can you"
type textarea "*"
type textarea "can you c"
type textarea "*"
type textarea "can you cr"
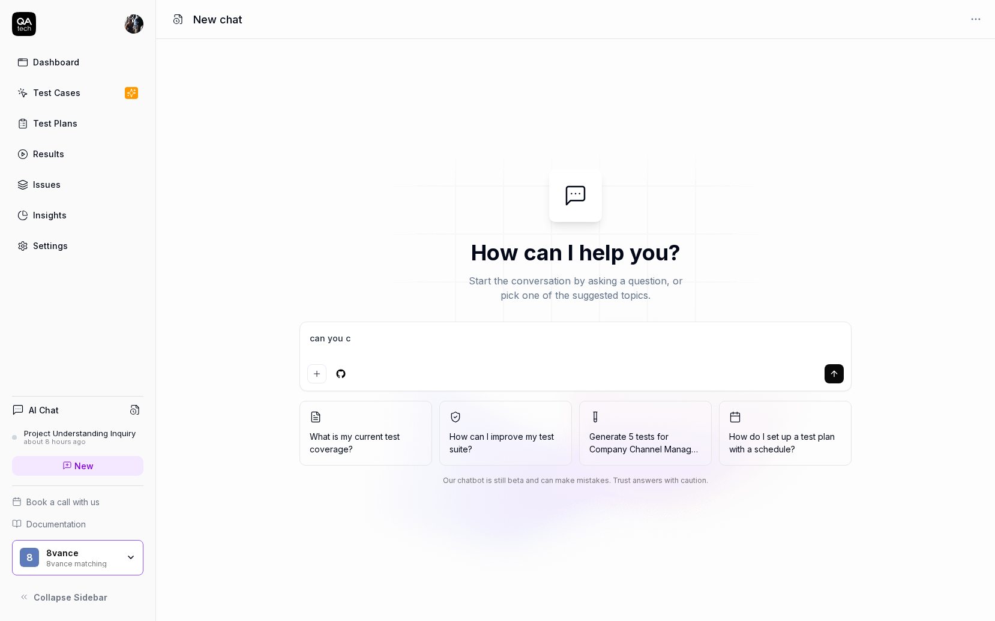
type textarea "*"
type textarea "can you cre"
type textarea "*"
type textarea "can you crea"
type textarea "*"
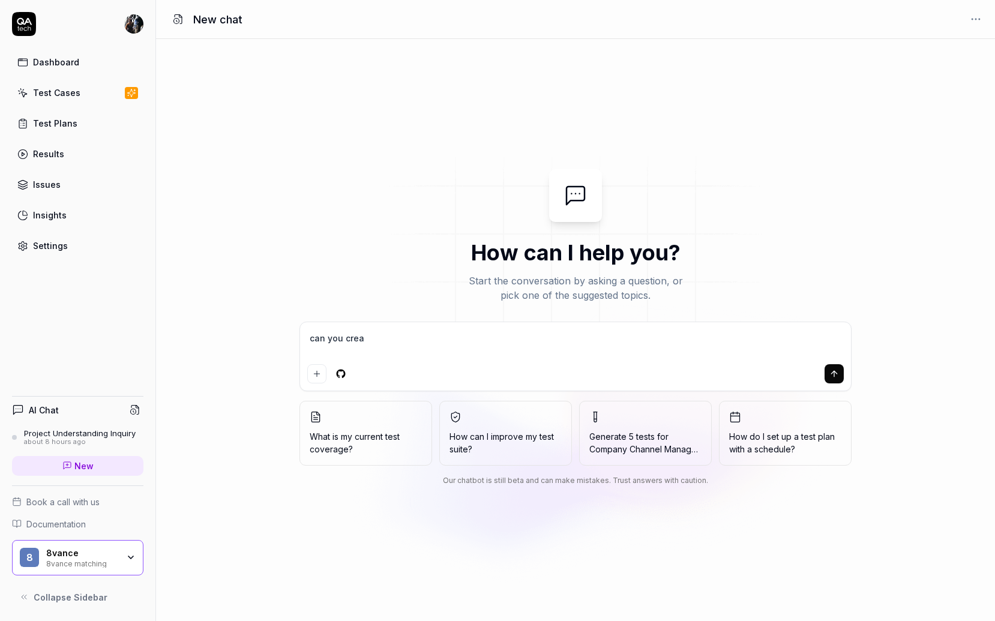
type textarea "can you creat"
type textarea "*"
type textarea "can you create"
type textarea "*"
type textarea "can you create"
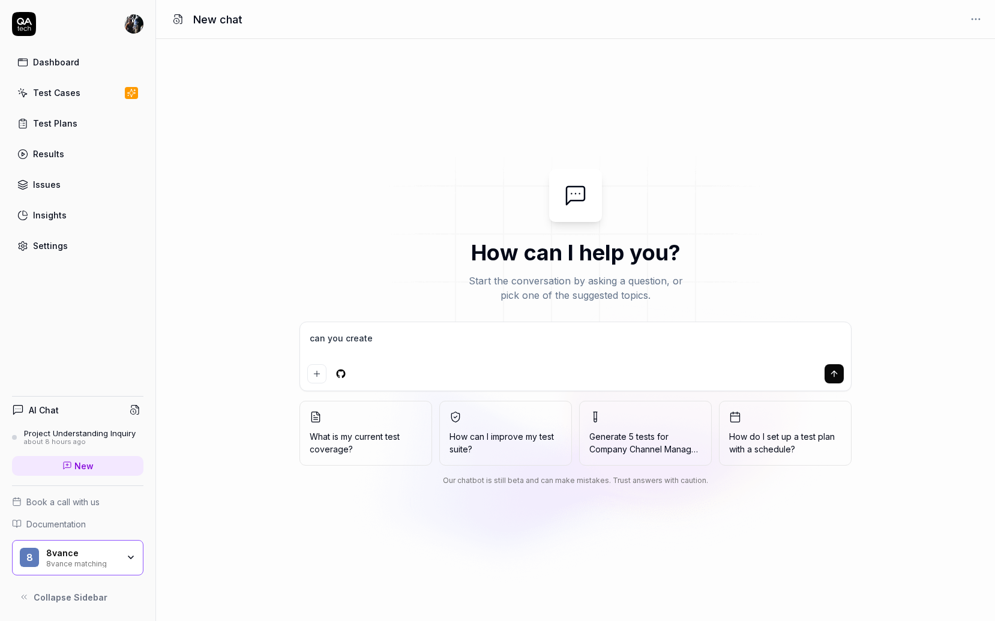
type textarea "*"
type textarea "can you create a"
type textarea "*"
type textarea "can you create a"
type textarea "*"
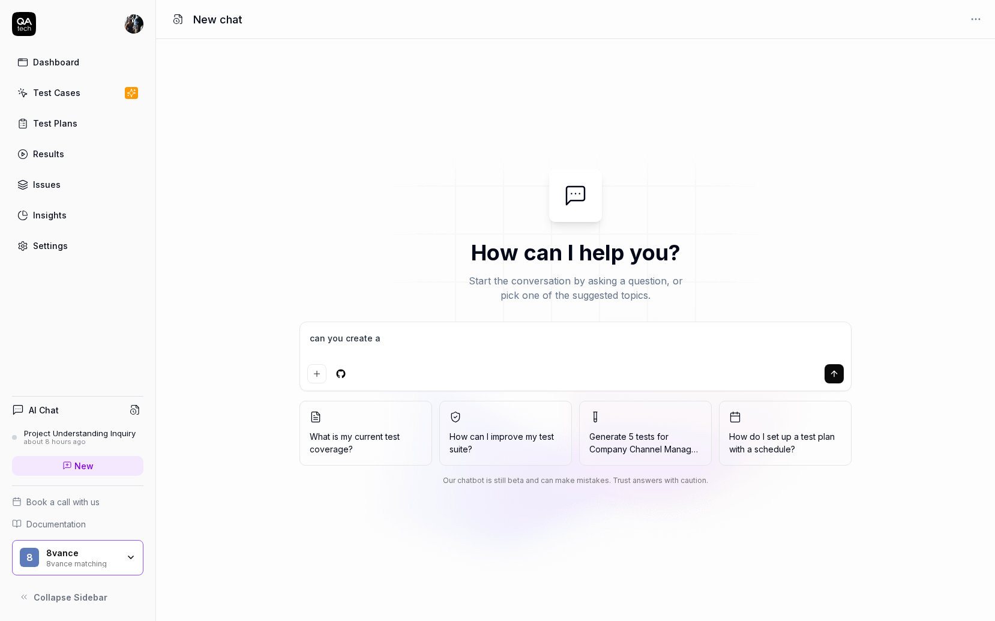
type textarea "can you create a t"
type textarea "*"
type textarea "can you create a te"
type textarea "*"
type textarea "can you create a tes"
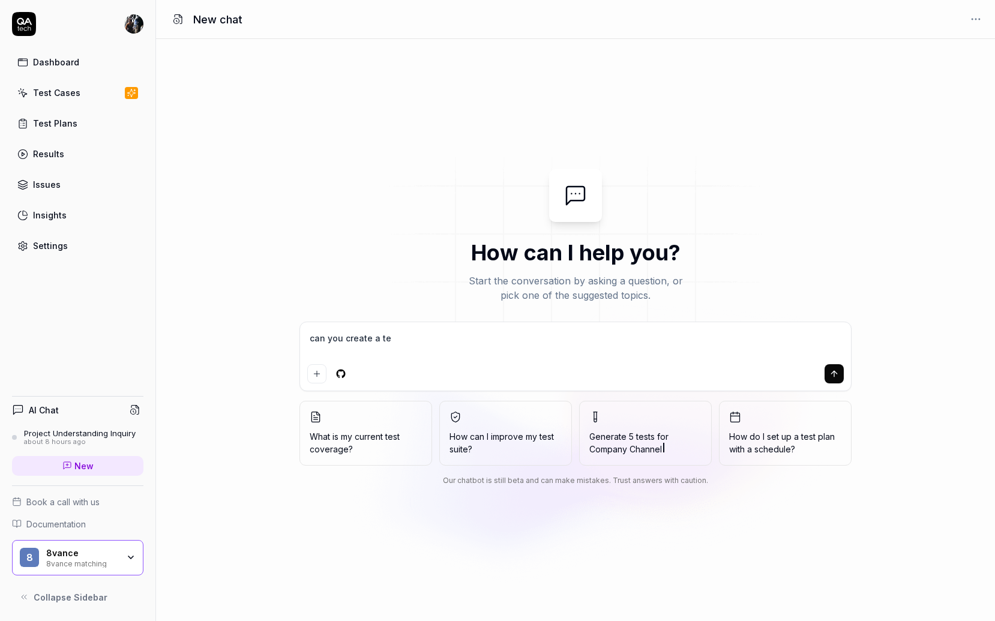
type textarea "*"
type textarea "can you create a test"
type textarea "*"
type textarea "can you create a test"
type textarea "*"
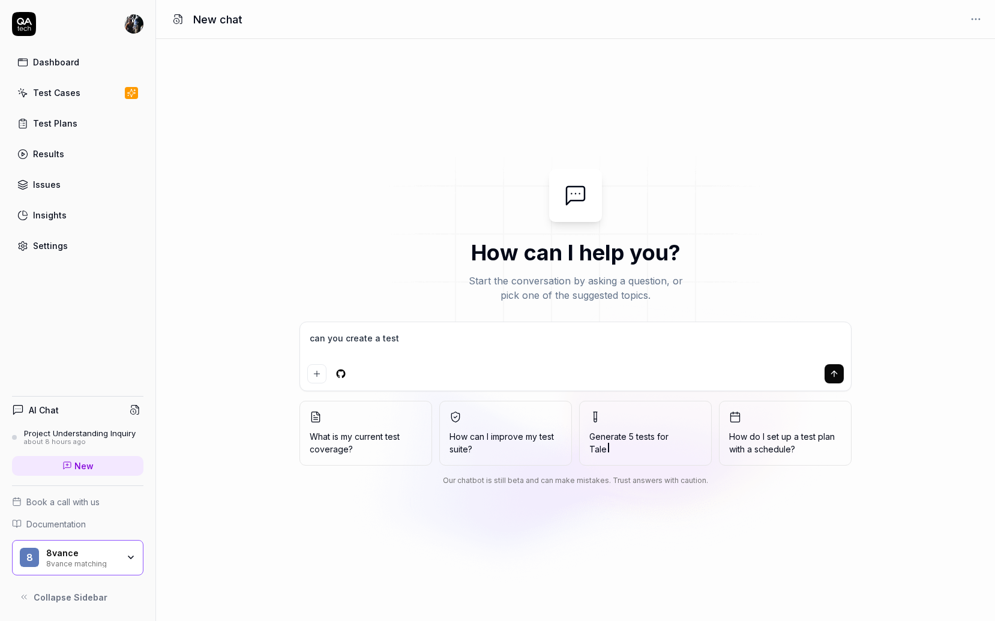
type textarea "can you create a test p"
type textarea "*"
type textarea "can you create a test pl"
type textarea "*"
type textarea "can you create a test pla"
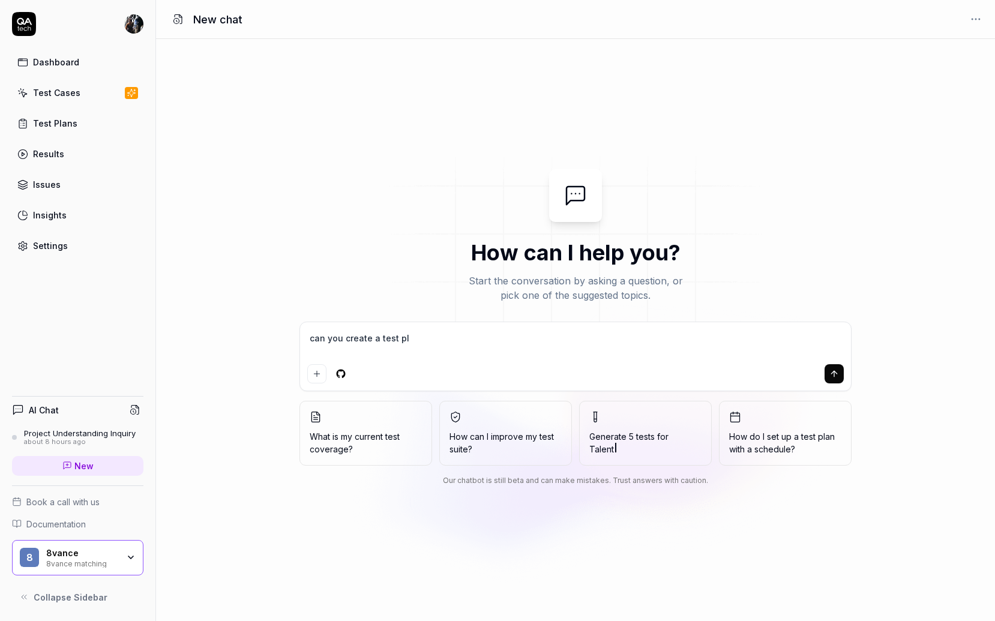
type textarea "*"
type textarea "can you create a test plan"
type textarea "*"
type textarea "can you create a test plan"
type textarea "*"
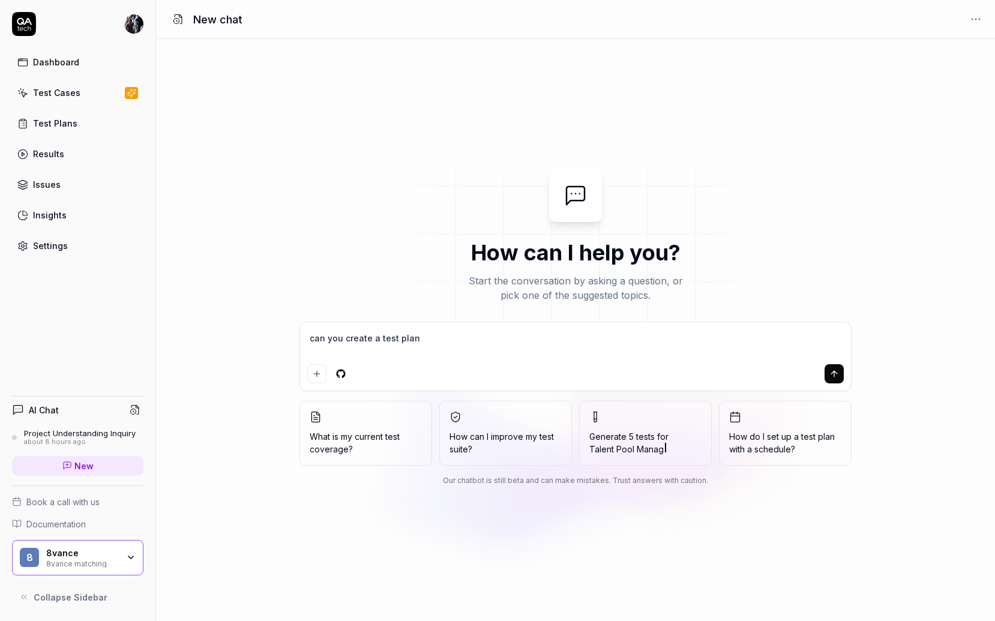
type textarea "can you create a test [MEDICAL_DATA]"
type textarea "*"
type textarea "can you create a test plan ba"
type textarea "*"
type textarea "can you create a test plan bas"
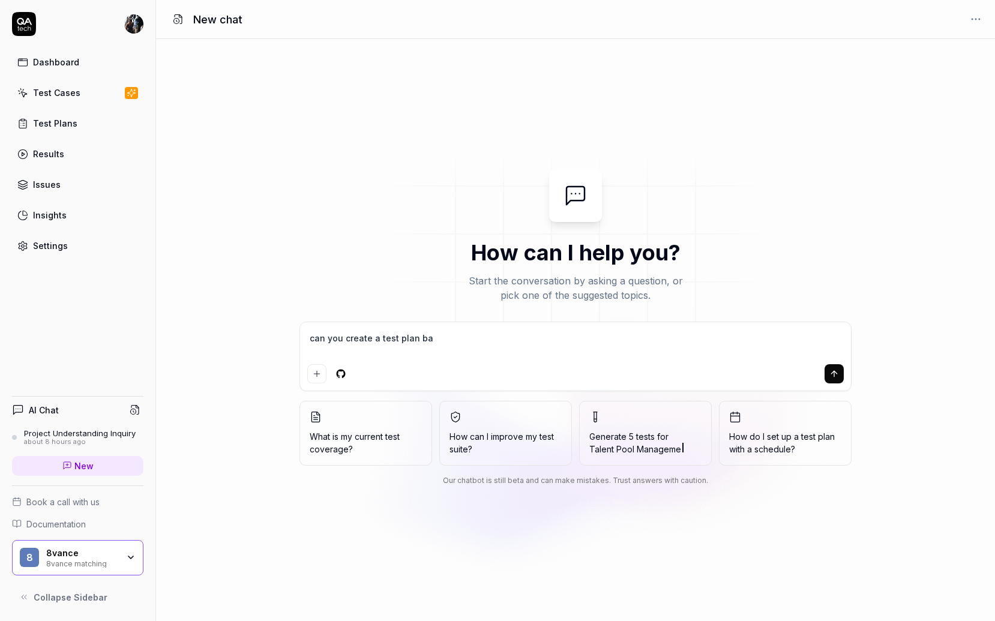
type textarea "*"
type textarea "can you create a test plan base"
type textarea "*"
type textarea "can you create a test plan based"
type textarea "*"
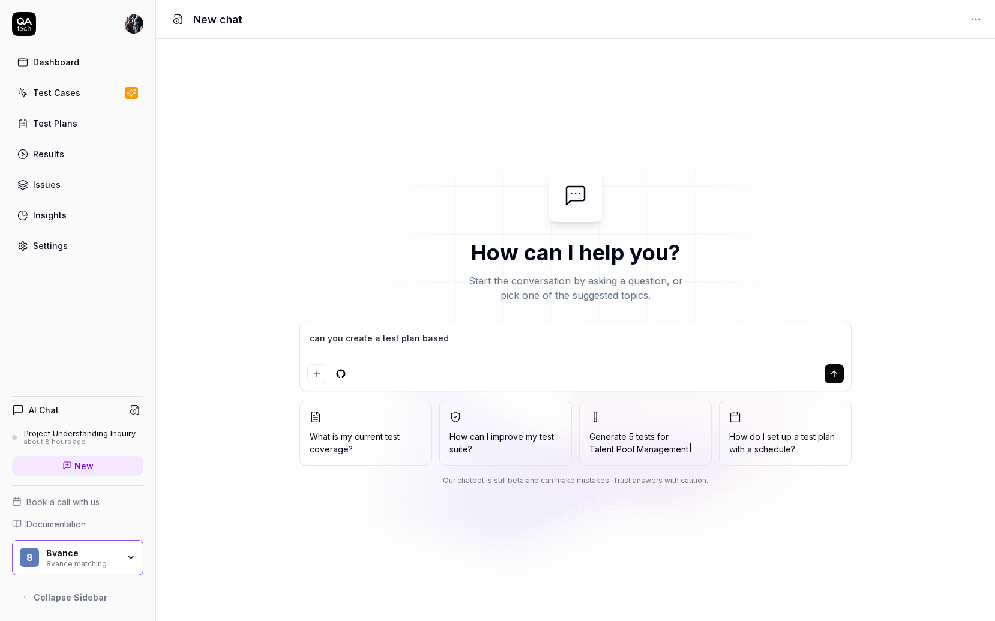
type textarea "can you create a test plan based"
type textarea "*"
type textarea "can you create a test plan based o"
type textarea "*"
type textarea "can you create a test plan based on"
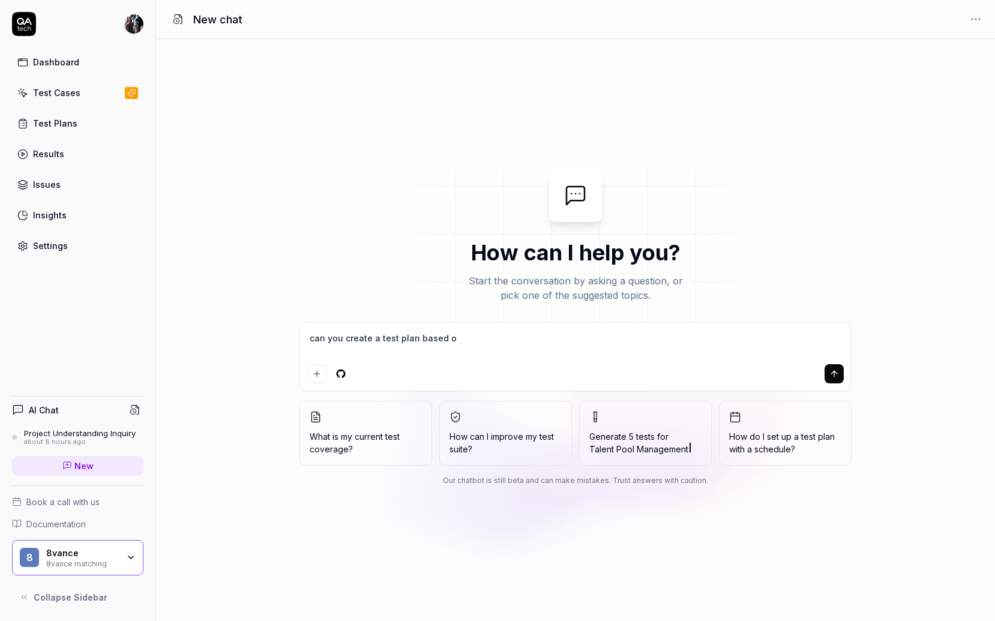
type textarea "*"
type textarea "can you create a test plan based on"
type textarea "*"
type textarea "can you create a test plan based on y"
type textarea "*"
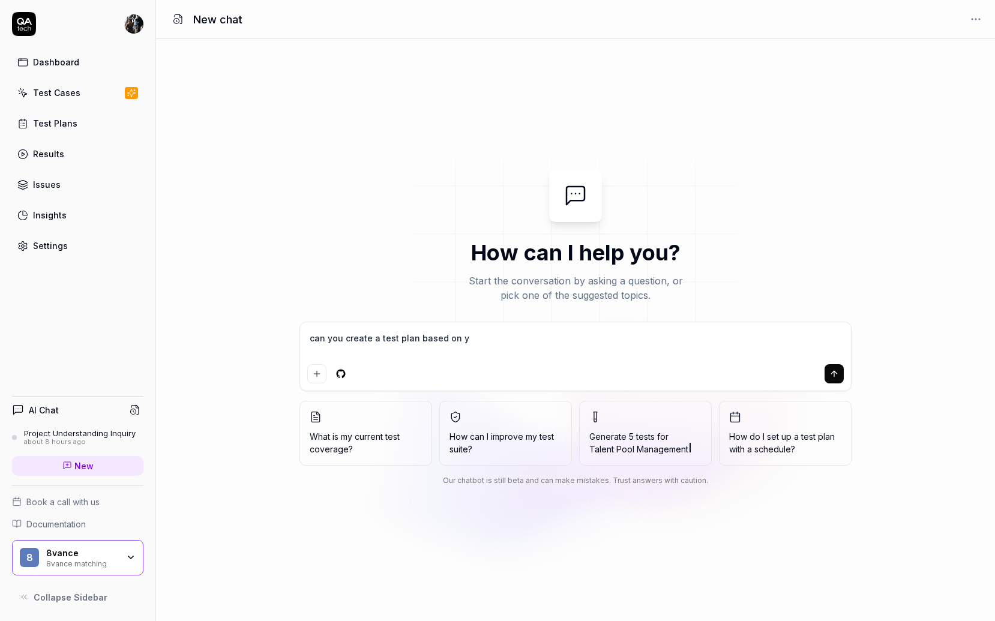
type textarea "can you create a test plan based on yo"
type textarea "*"
type textarea "can you create a test plan based on you"
type textarea "*"
type textarea "can you create a test plan based on your"
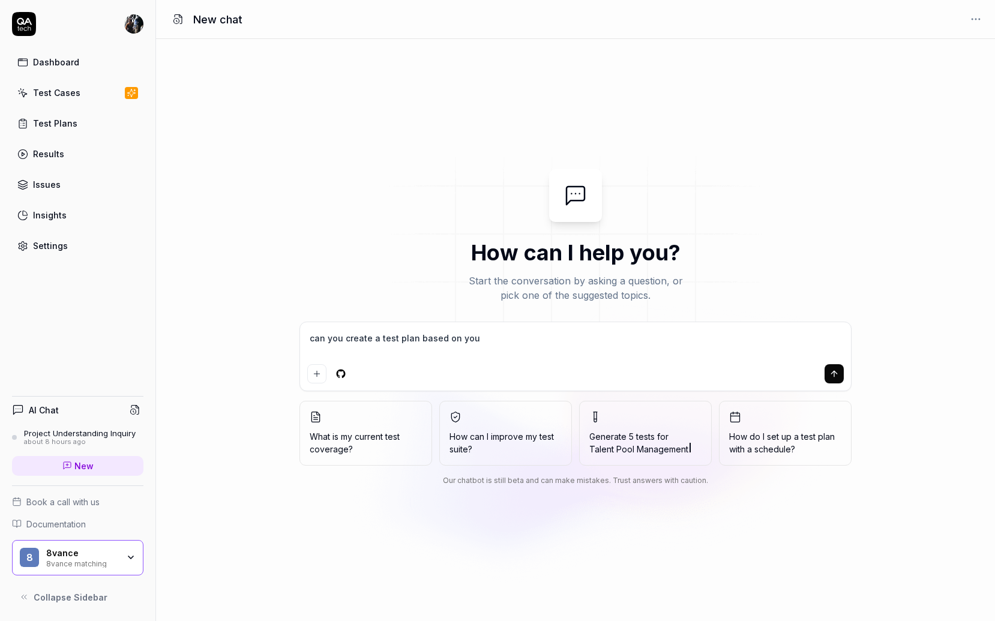
type textarea "*"
type textarea "can you create a test plan based on your"
type textarea "*"
type textarea "can you create a test plan based on your u"
type textarea "*"
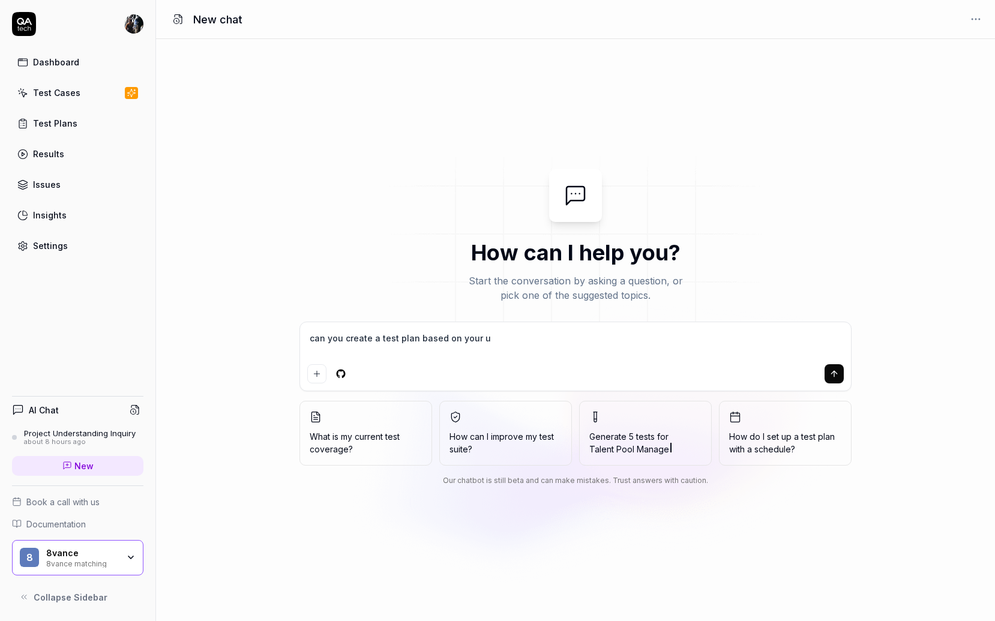
type textarea "can you create a test plan based on your un"
type textarea "*"
type textarea "can you create a test plan based on your und"
type textarea "*"
type textarea "can you create a test plan based on your unde"
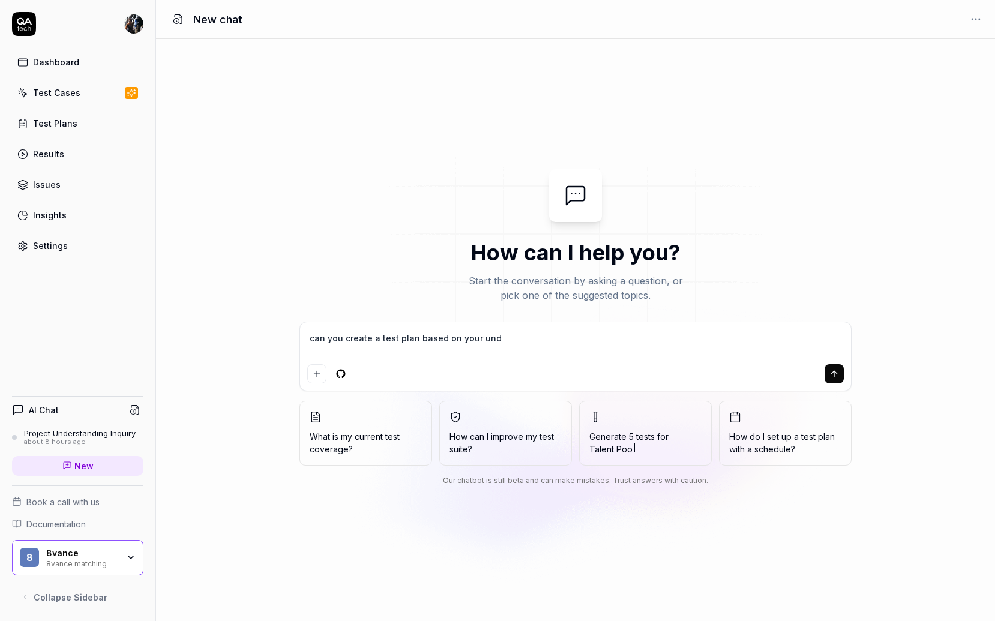
type textarea "*"
type textarea "can you create a test plan based on your under"
type textarea "*"
type textarea "can you create a test plan based on your unders"
type textarea "*"
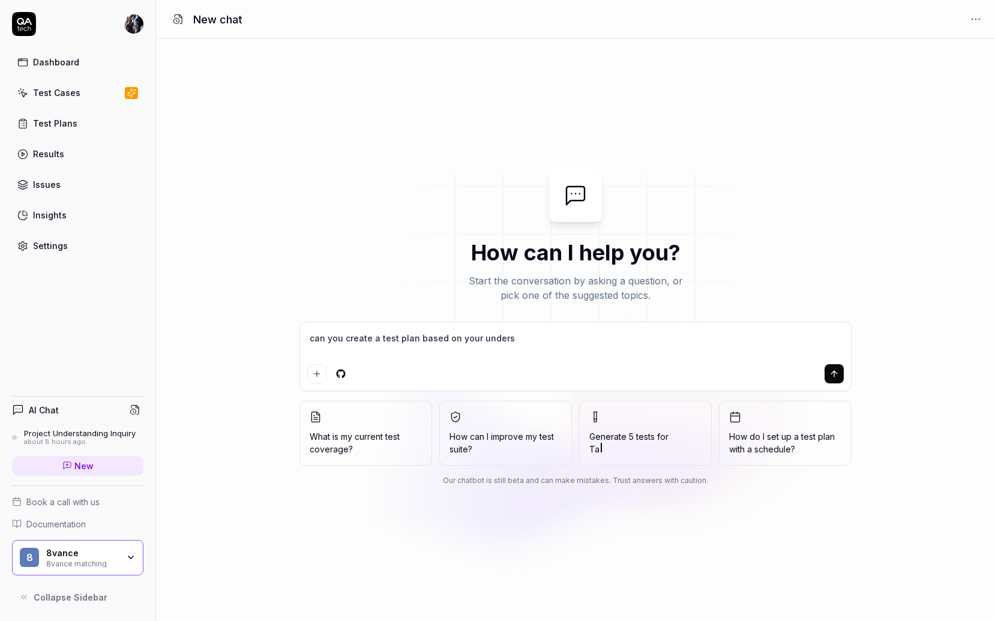
type textarea "can you create a test plan based on your underst"
type textarea "*"
type textarea "can you create a test plan based on your understa"
type textarea "*"
type textarea "can you create a test plan based on your understad"
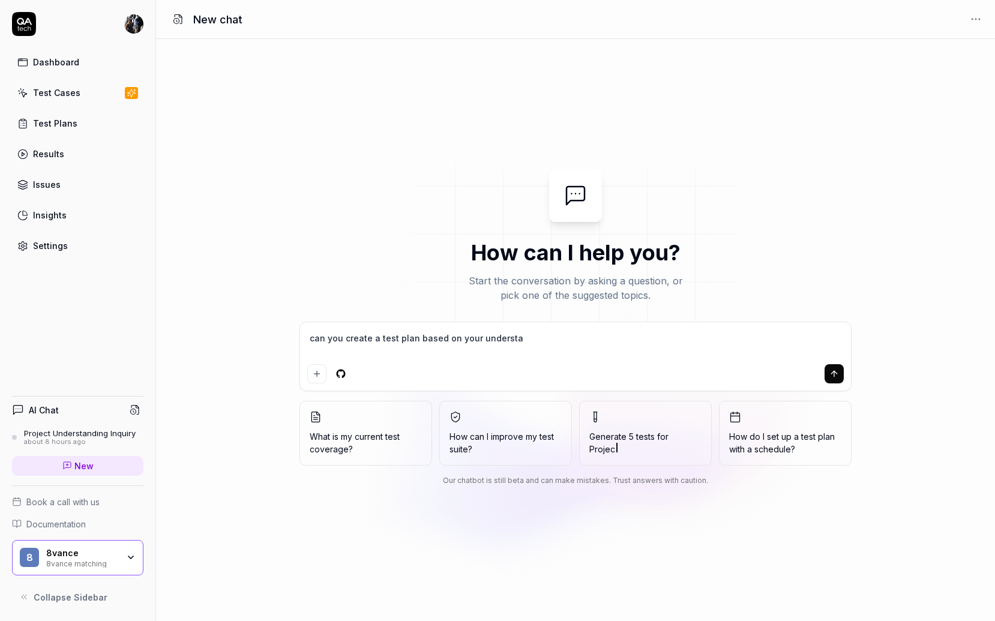
type textarea "*"
type textarea "can you create a test plan based on your understa"
type textarea "*"
type textarea "can you create a test plan based on your understan"
type textarea "*"
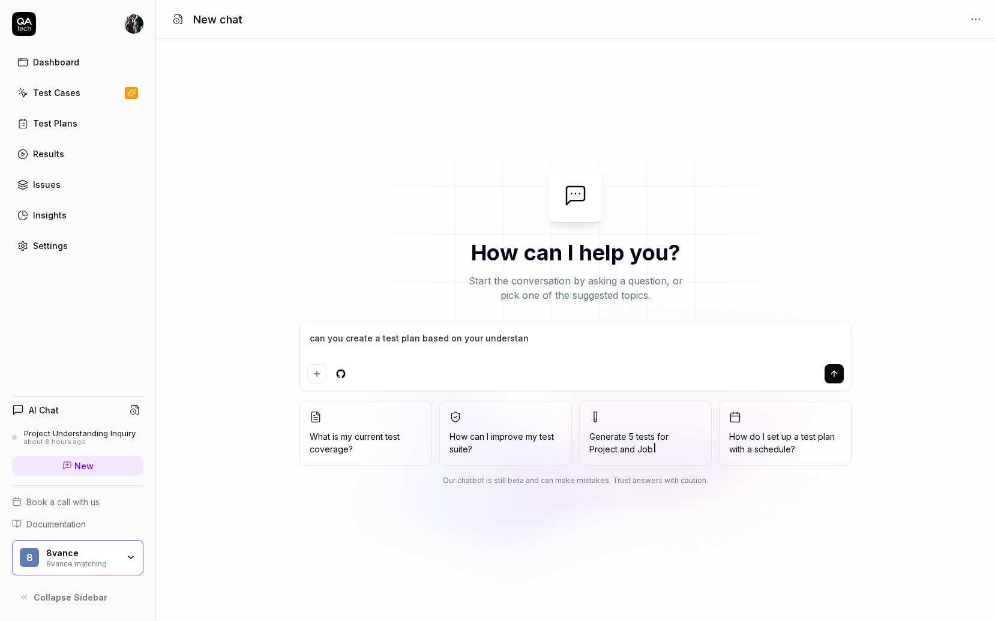
type textarea "can you create a test plan based on your understand"
type textarea "*"
type textarea "can you create a test plan based on your understandi"
type textarea "*"
type textarea "can you create a test plan based on your understandin"
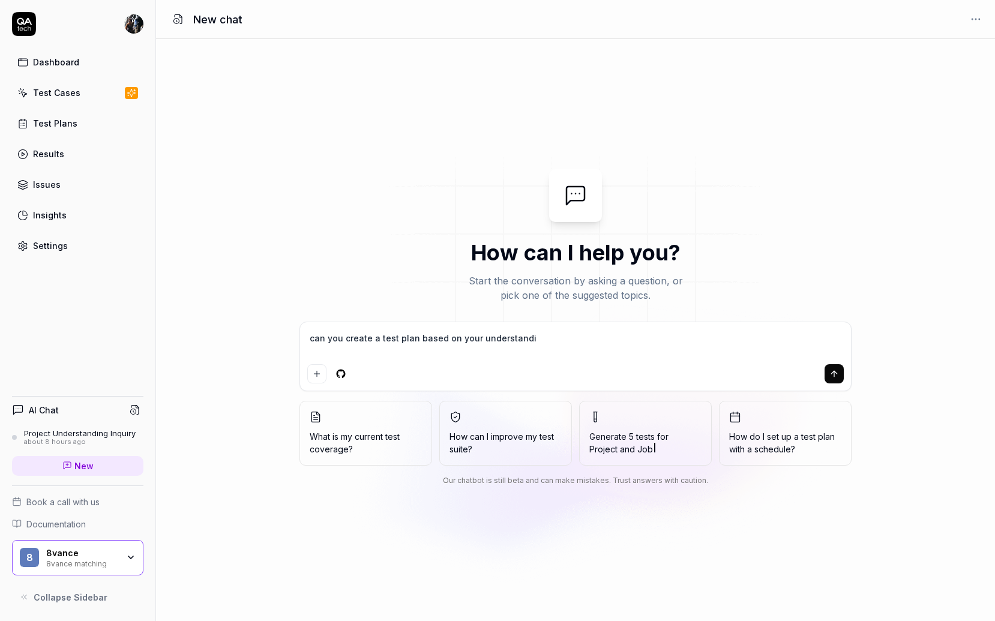
type textarea "*"
type textarea "can you create a test plan based on your understanding"
type textarea "*"
type textarea "can you create a test plan based on your understanding"
type textarea "*"
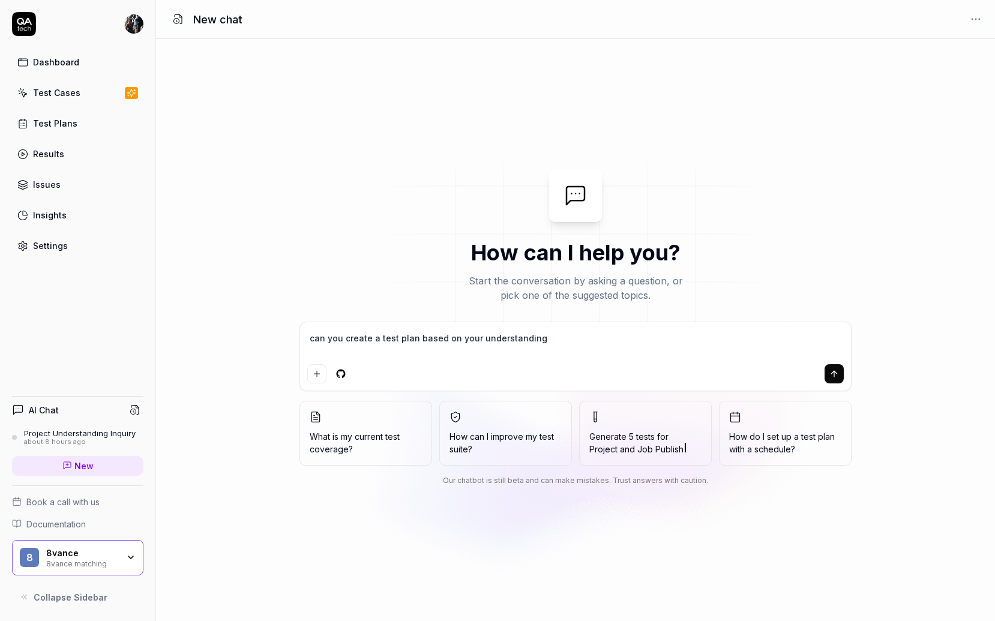
type textarea "can you create a test plan based on your understanding o"
type textarea "*"
type textarea "can you create a test plan based on your understanding of"
type textarea "*"
type textarea "can you create a test plan based on your understanding of"
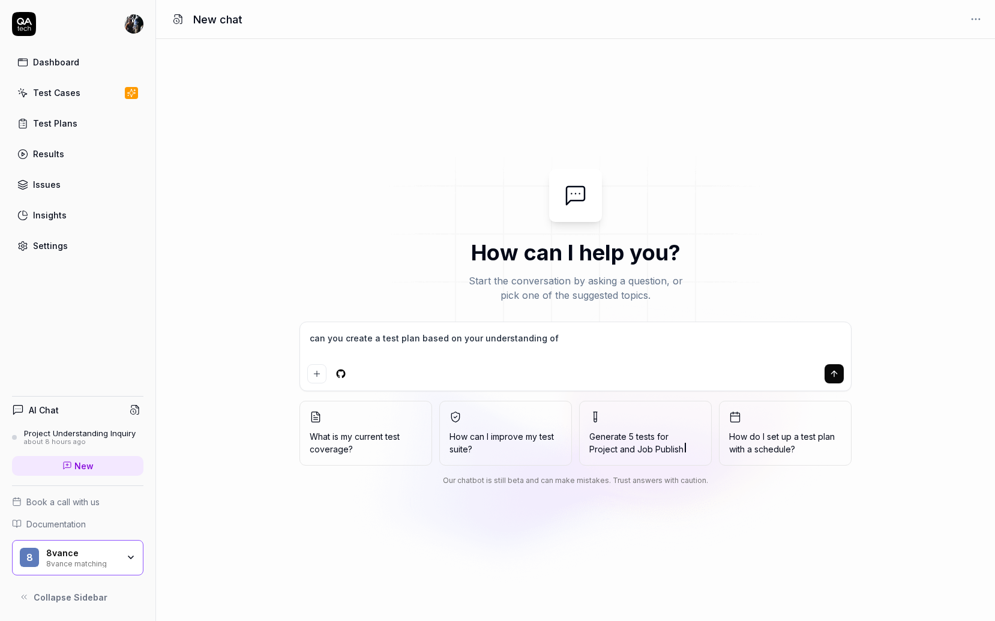
type textarea "*"
type textarea "can you create a test plan based on your understanding of t"
type textarea "*"
type textarea "can you create a test plan based on your understanding of th"
type textarea "*"
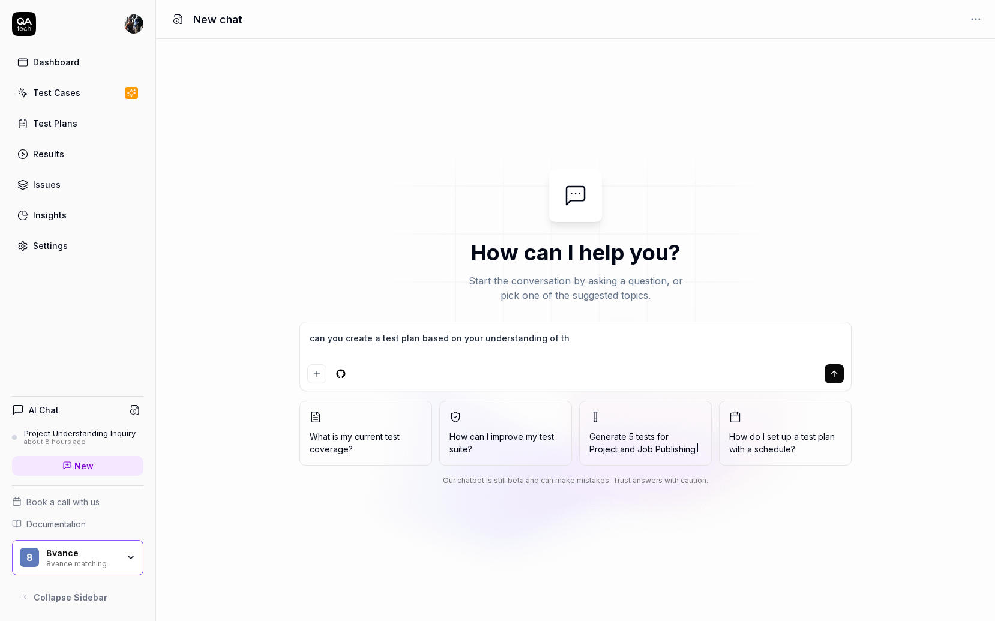
type textarea "can you create a test plan based on your understanding of the"
type textarea "*"
type textarea "can you create a test plan based on your understanding of the"
type textarea "*"
type textarea "can you create a test plan based on your understanding of the a"
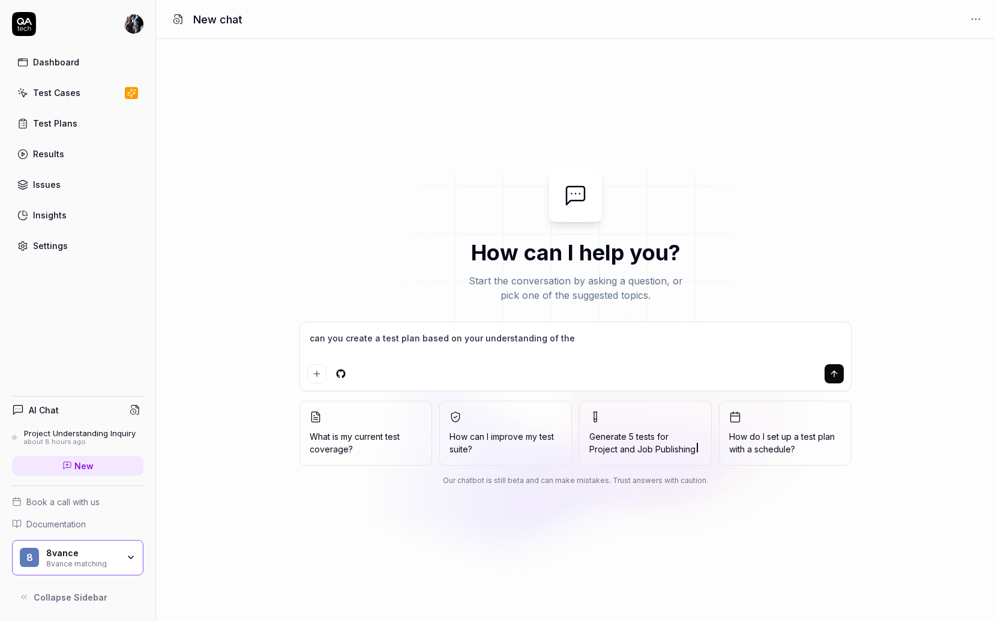
type textarea "*"
type textarea "can you create a test plan based on your understanding of the ap"
type textarea "*"
type textarea "can you create a test plan based on your understanding of the app"
type textarea "*"
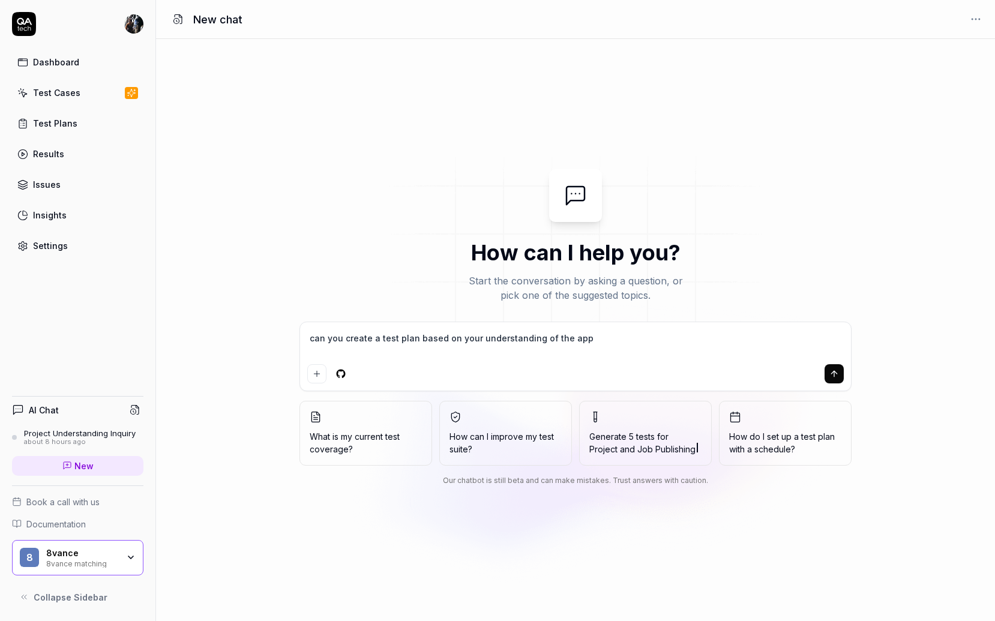
type textarea "can you create a test plan based on your understanding of the appl"
type textarea "*"
type textarea "can you create a test plan based on your understanding of the appli"
type textarea "*"
type textarea "can you create a test plan based on your understanding of the applic"
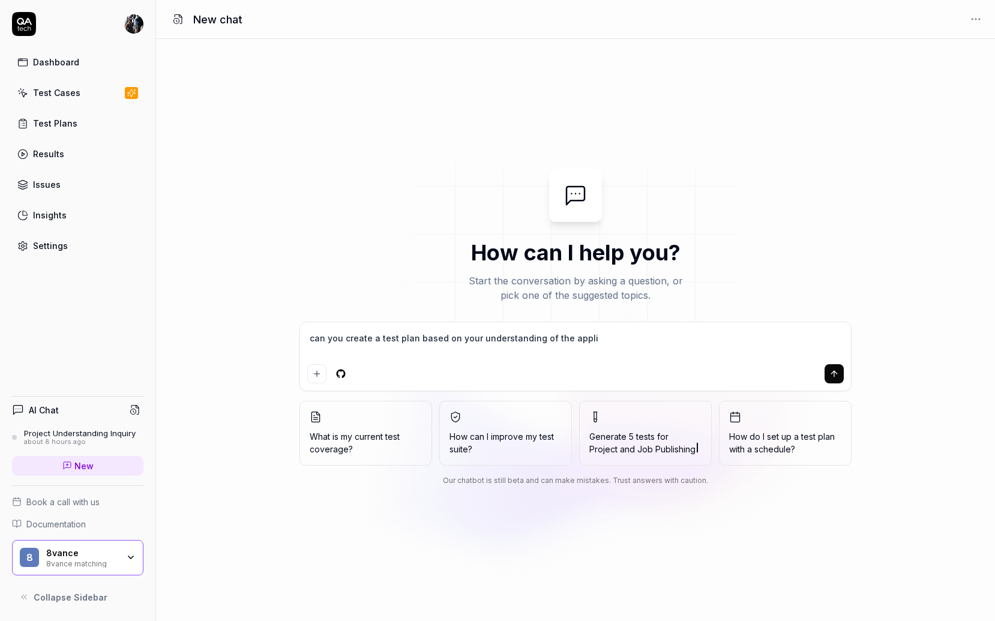
type textarea "*"
type textarea "can you create a test plan based on your understanding of the applica"
type textarea "*"
type textarea "can you create a test plan based on your understanding of the applicat"
type textarea "*"
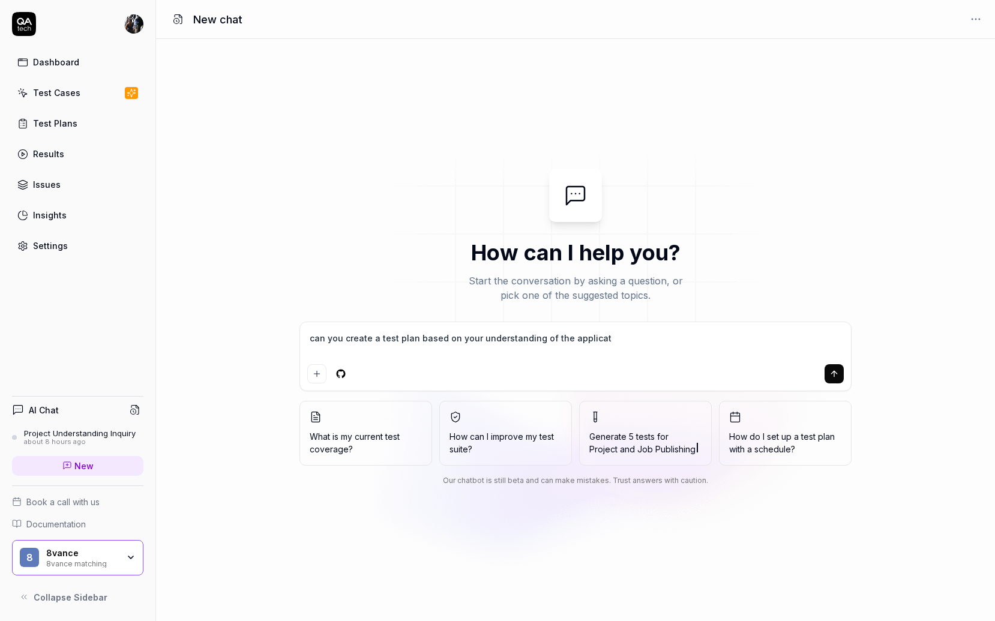
type textarea "can you create a test plan based on your understanding of the applicati"
type textarea "*"
type textarea "can you create a test plan based on your understanding of the applicatio"
type textarea "*"
type textarea "can you create a test plan based on your understanding of the application"
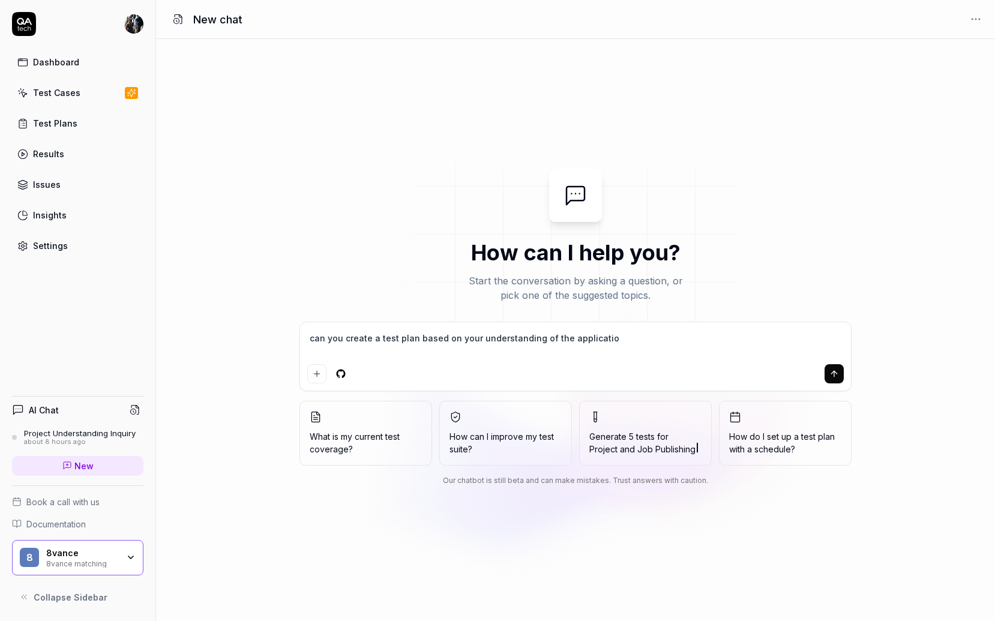
type textarea "*"
type textarea "can you create a test plan based on your understanding of the application?"
type textarea "*"
type textarea "can you create a test plan based on your understanding of the application?"
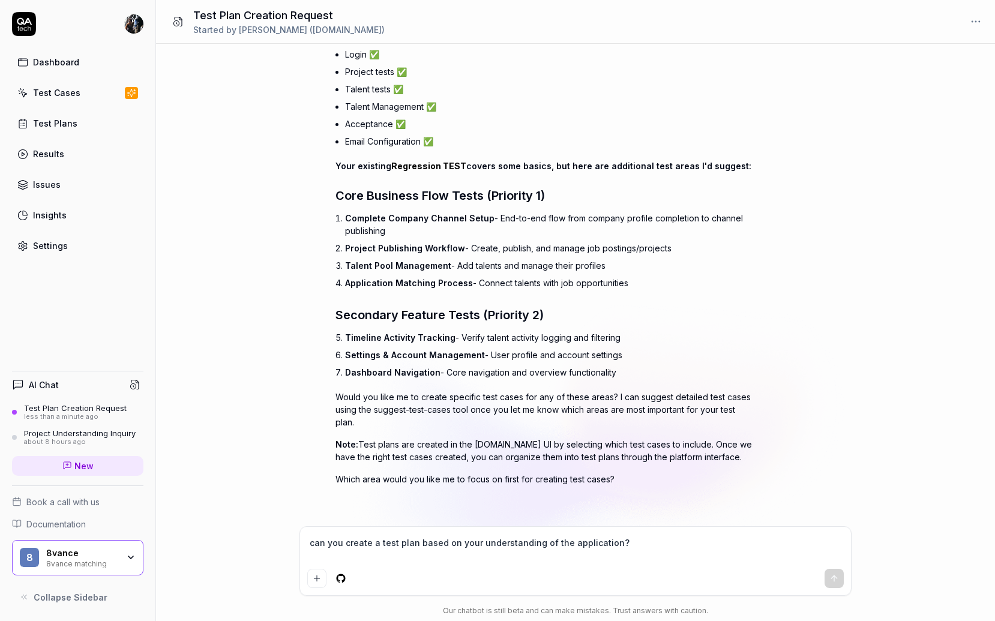
scroll to position [251, 0]
type textarea "*"
click at [381, 563] on textarea "can you create a test plan based on your understanding of the application?" at bounding box center [575, 549] width 537 height 30
type textarea "c"
type textarea "*"
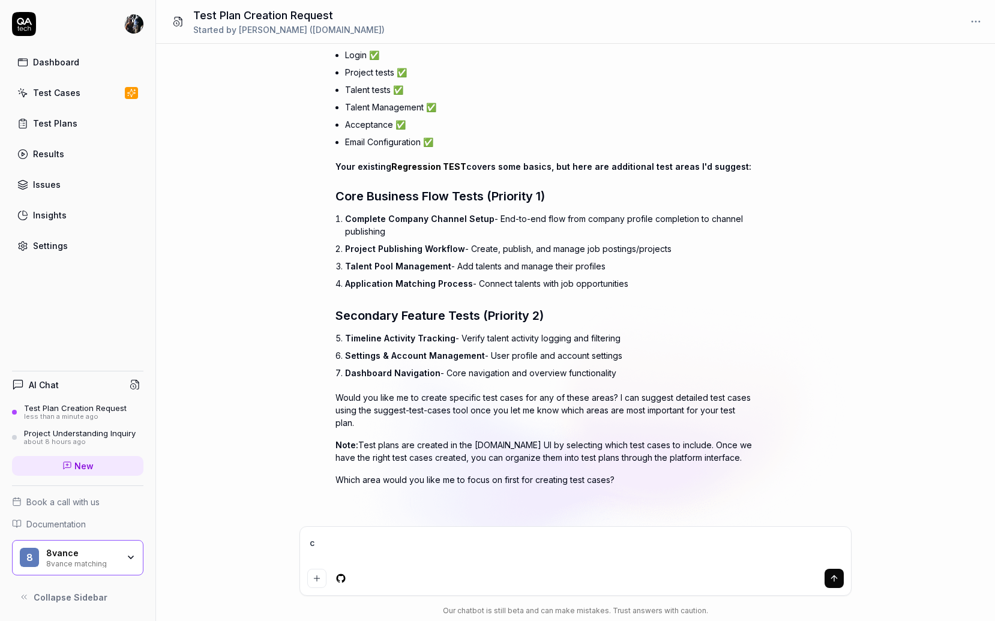
type textarea "*"
type textarea "g"
type textarea "*"
type textarea "ge"
type textarea "*"
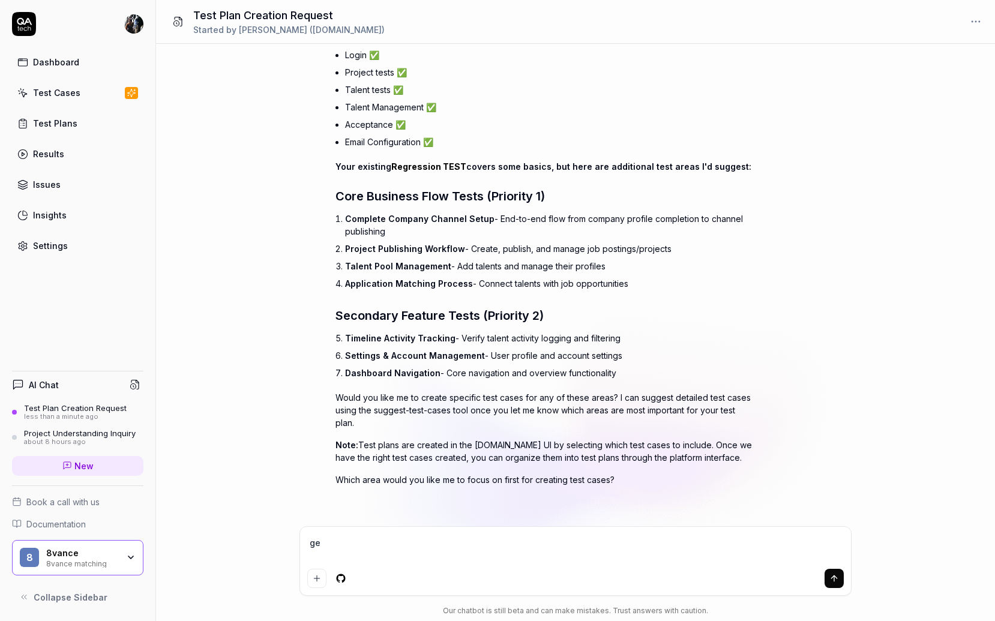
type textarea "gen"
type textarea "*"
type textarea "gene"
type textarea "*"
type textarea "gener"
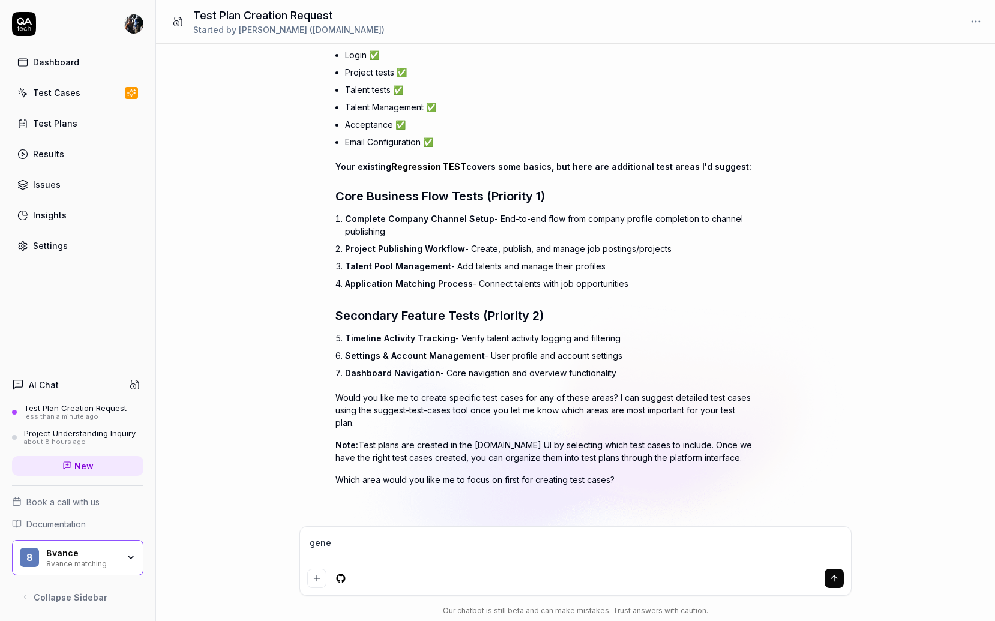
type textarea "*"
type textarea "genera"
type textarea "*"
type textarea "generat"
type textarea "*"
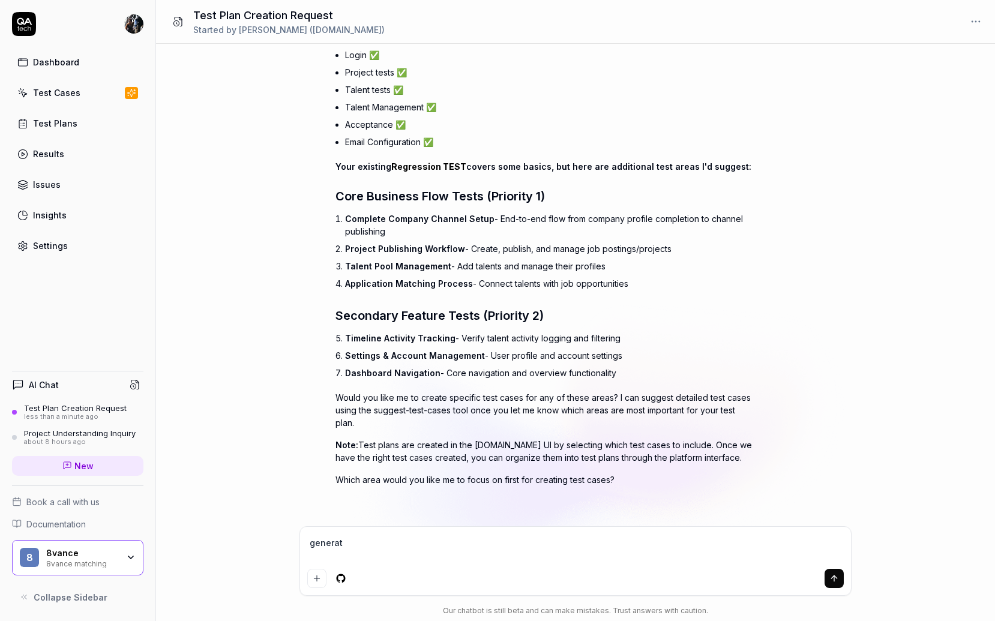
type textarea "generate"
type textarea "*"
type textarea "generate"
type textarea "*"
type textarea "generate t"
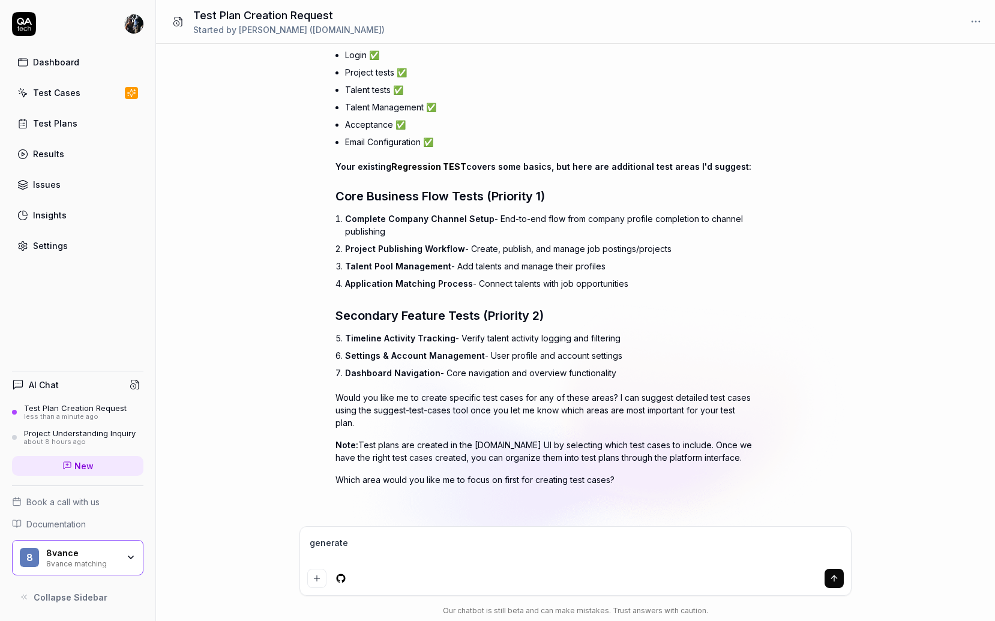
type textarea "*"
type textarea "generate th"
type textarea "*"
type textarea "generate tho"
type textarea "*"
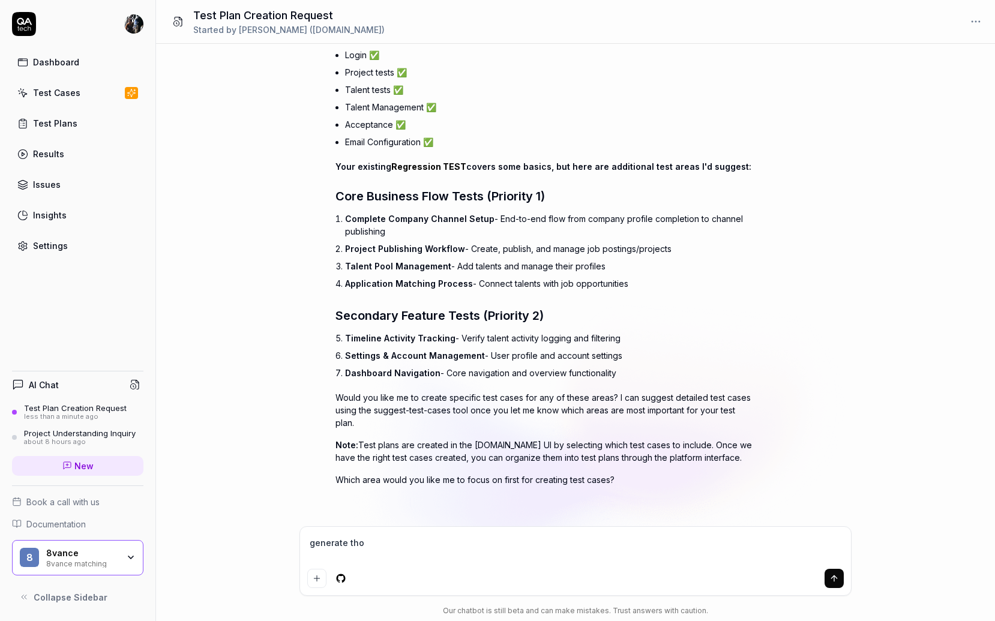
type textarea "generate [PERSON_NAME]"
type textarea "*"
type textarea "generate those"
type textarea "*"
type textarea "generate those"
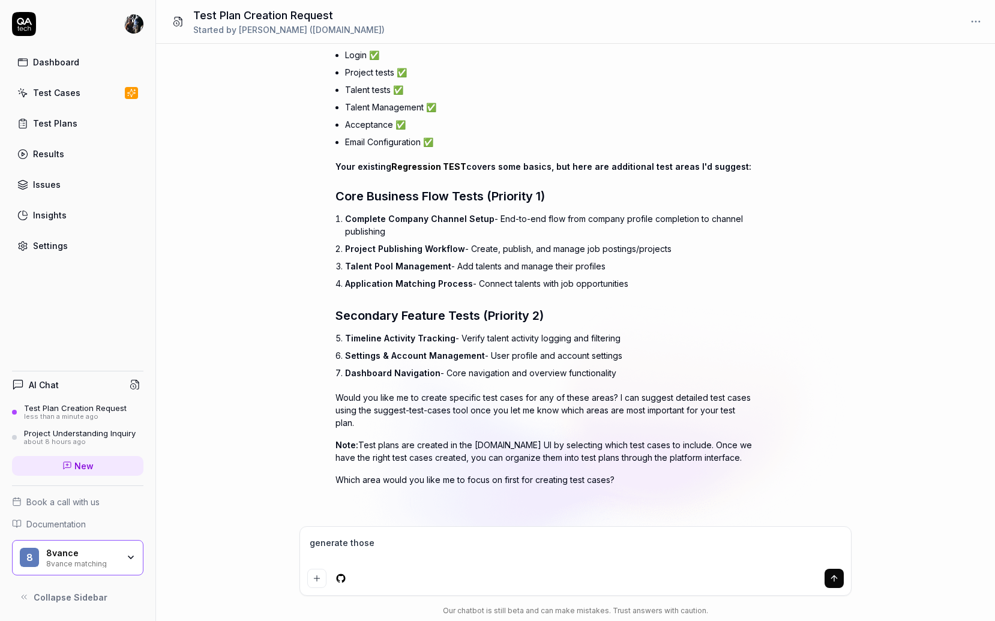
type textarea "*"
type textarea "generate those t"
type textarea "*"
type textarea "generate those te"
type textarea "*"
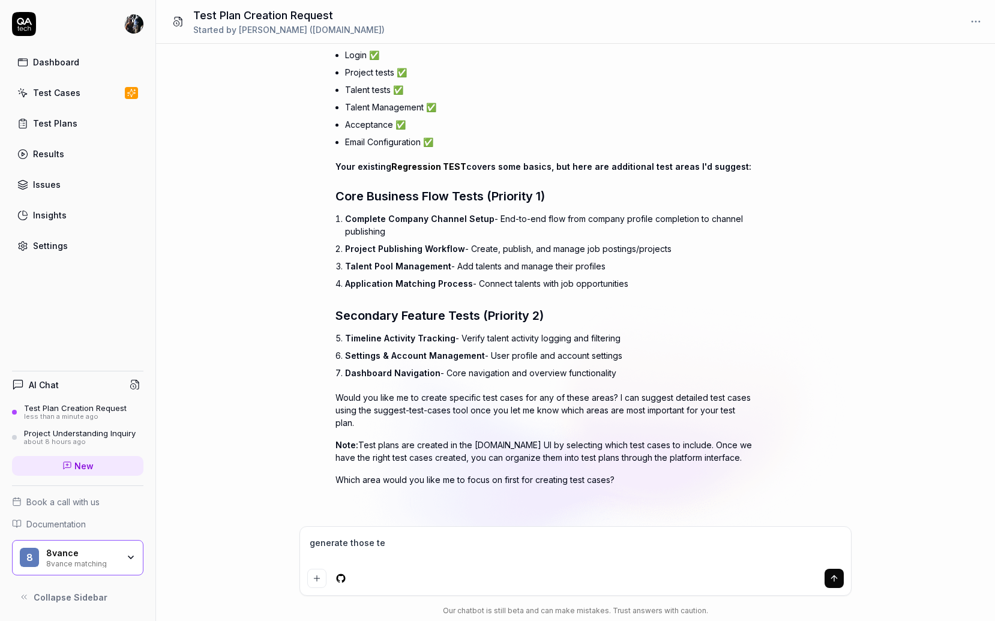
type textarea "generate those tes"
type textarea "*"
type textarea "generate those test"
type textarea "*"
type textarea "generate those tests"
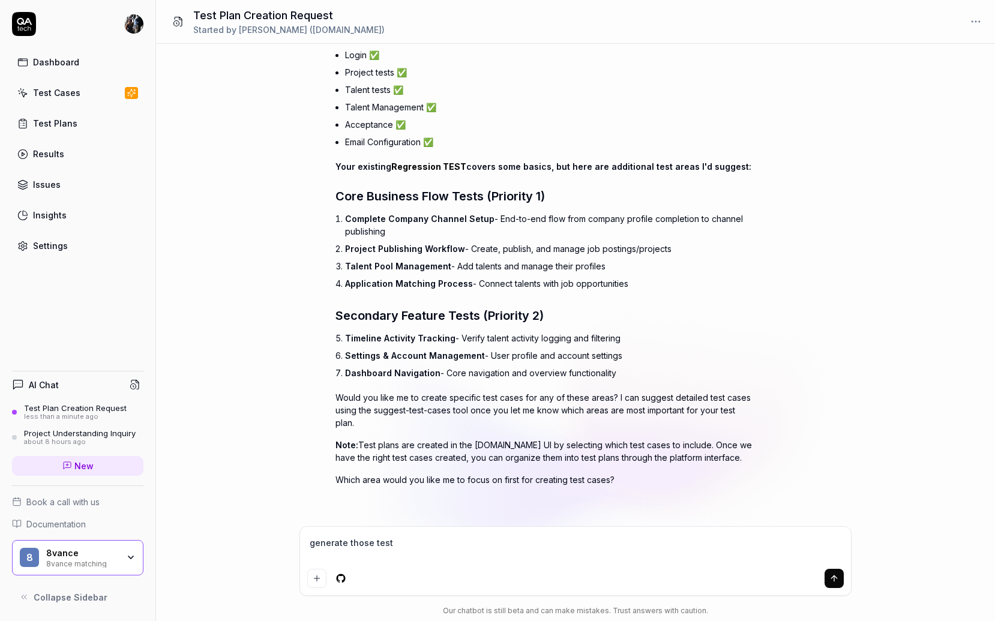
type textarea "*"
type textarea "generate those tests"
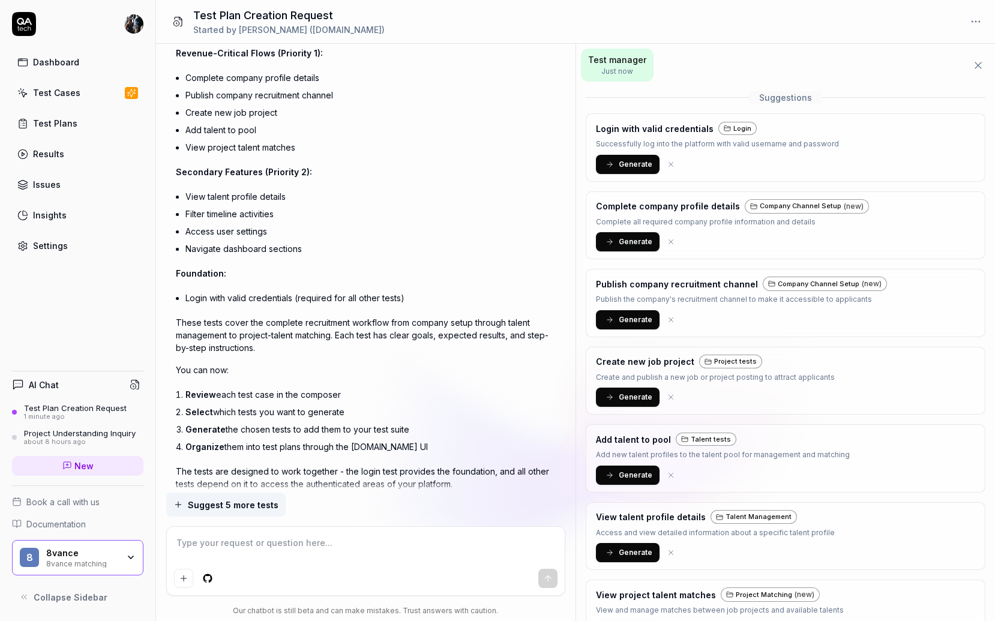
scroll to position [1059, 0]
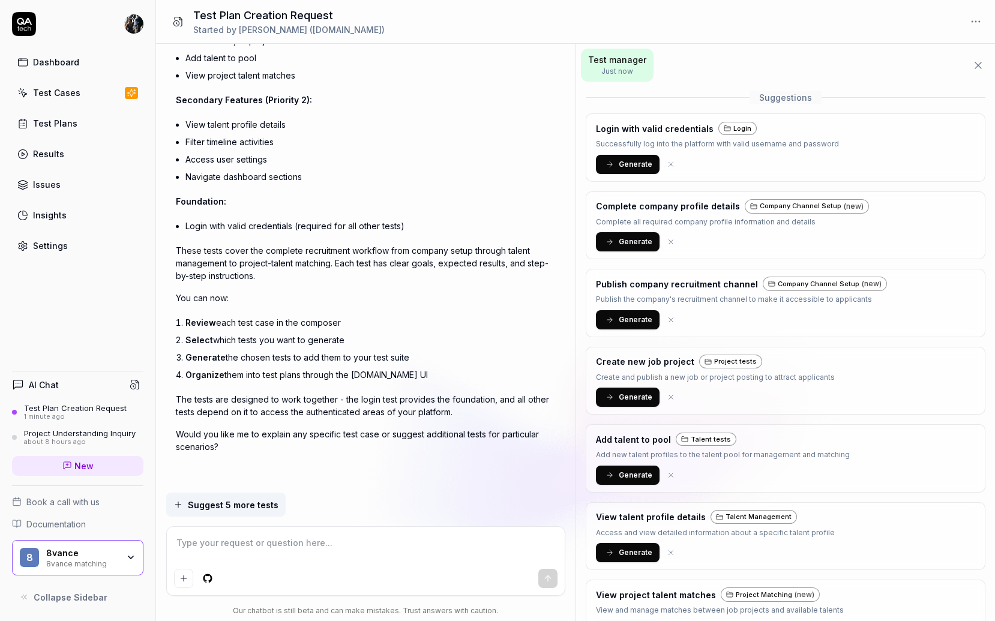
click at [621, 396] on span "Generate" at bounding box center [636, 397] width 34 height 11
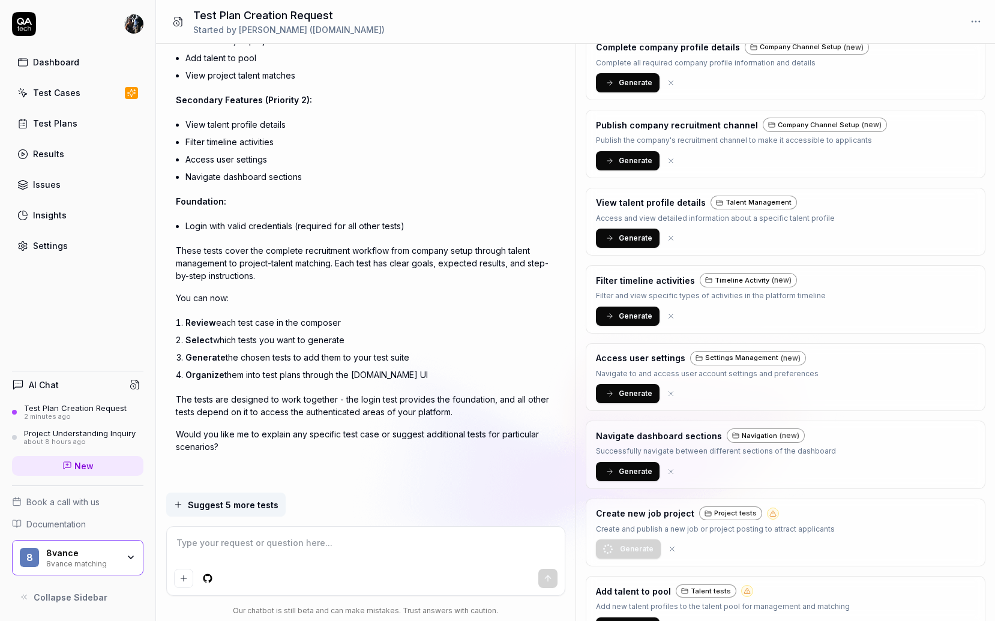
scroll to position [370, 0]
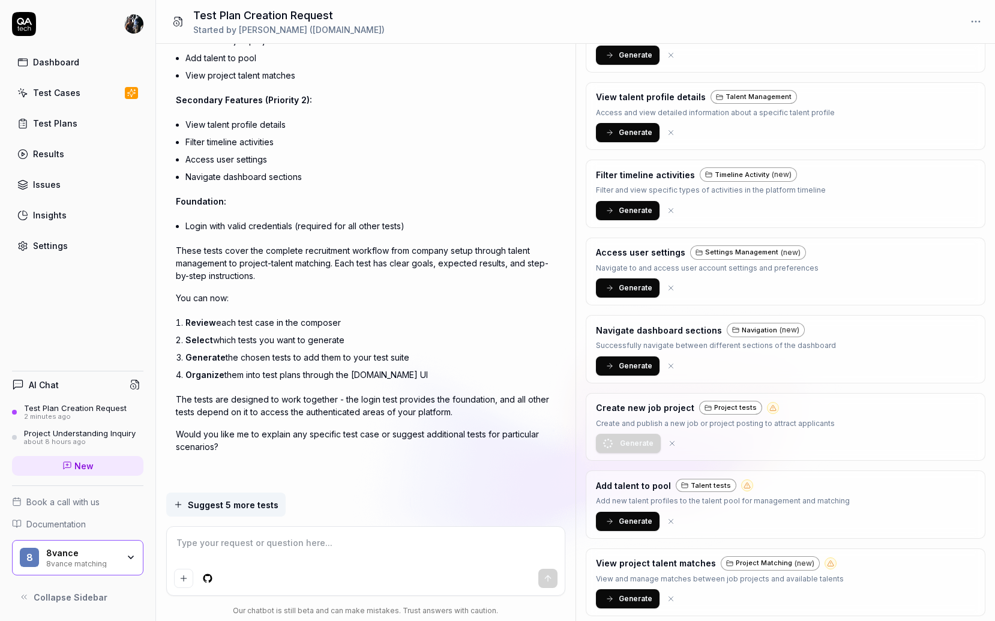
click at [650, 406] on h3 "Create new job project" at bounding box center [645, 408] width 98 height 13
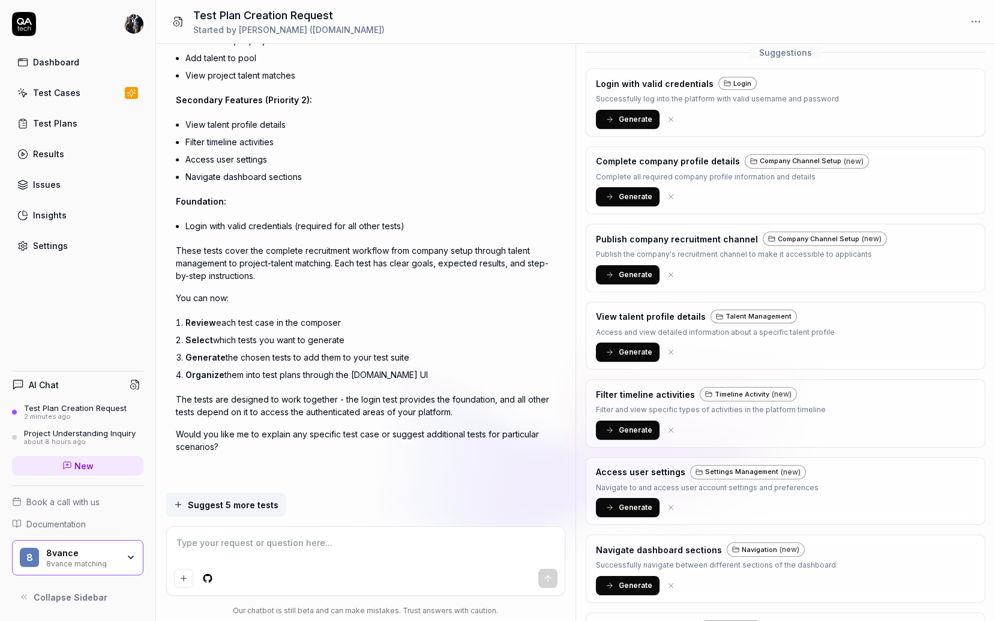
scroll to position [0, 0]
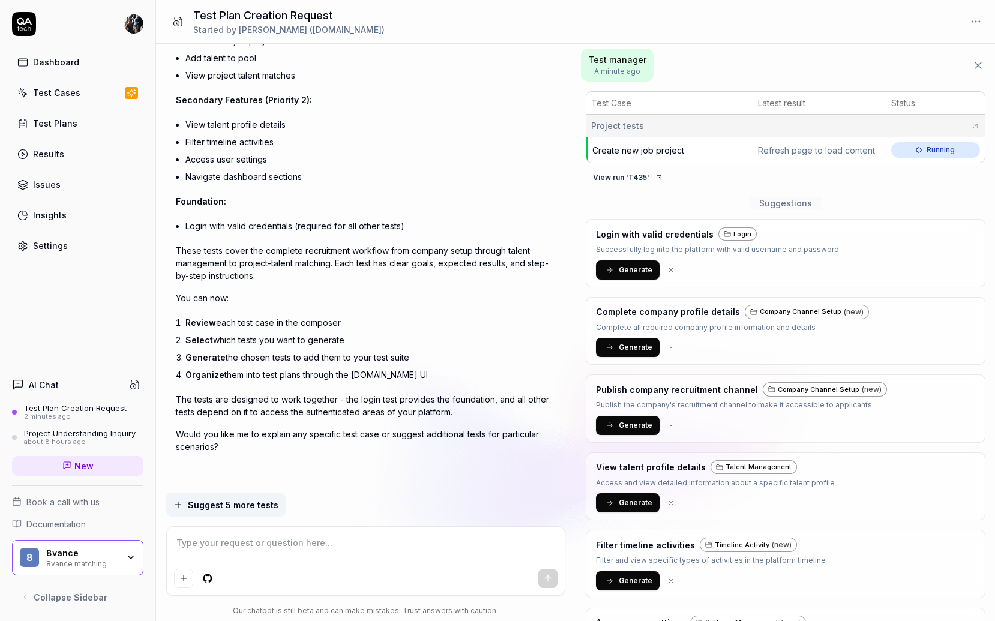
click at [621, 154] on span "Create new job project" at bounding box center [639, 150] width 92 height 10
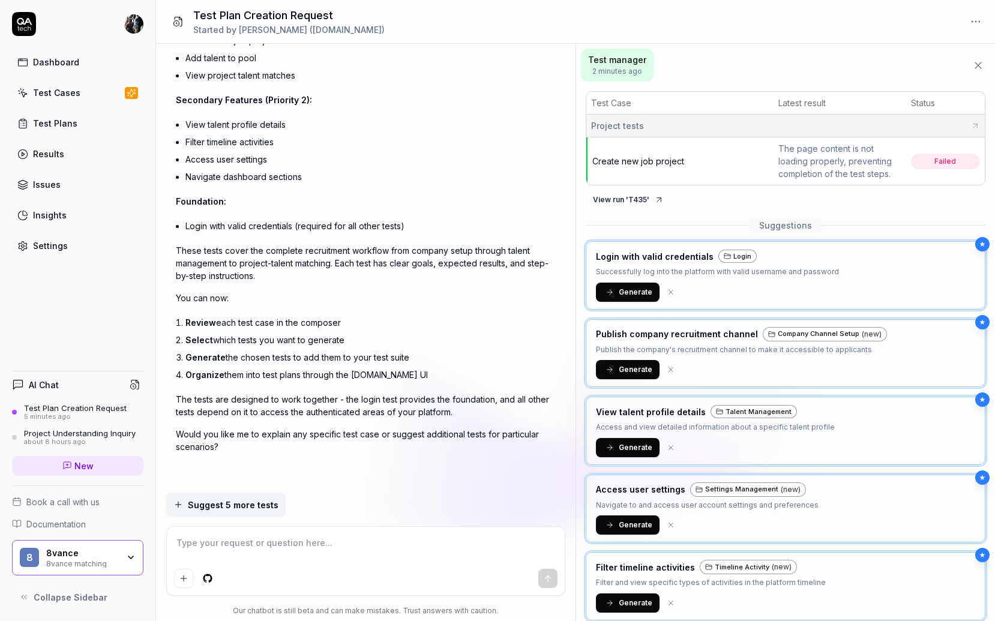
click at [68, 65] on div "Dashboard" at bounding box center [56, 62] width 46 height 13
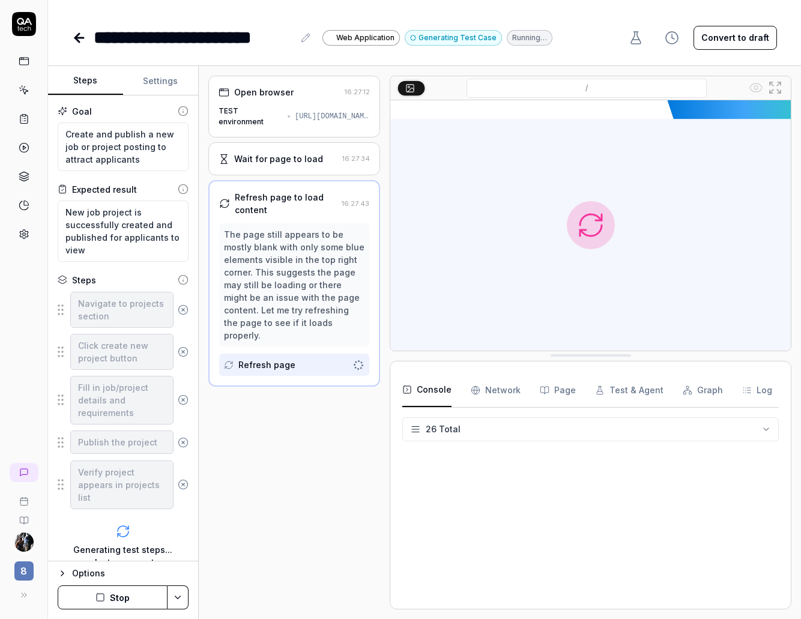
scroll to position [635, 0]
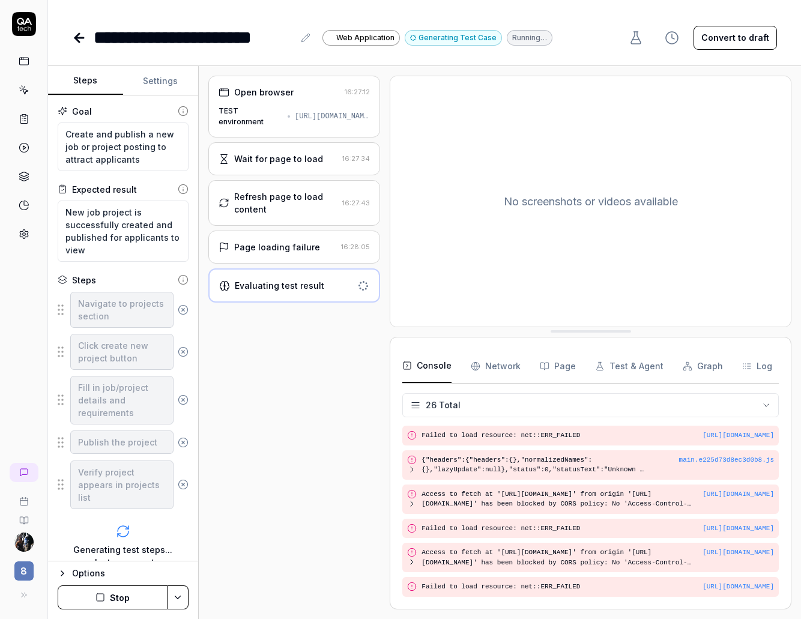
scroll to position [635, 0]
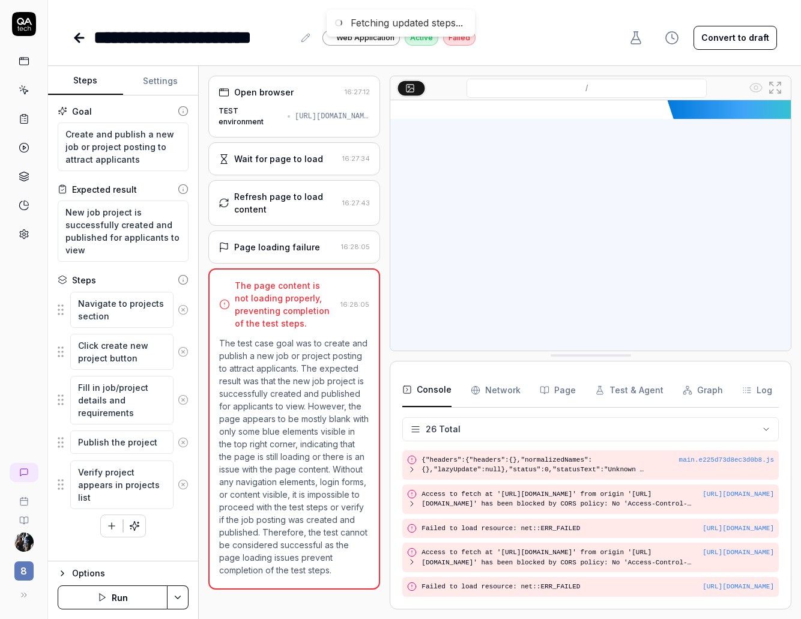
type textarea "*"
